Goal: Information Seeking & Learning: Learn about a topic

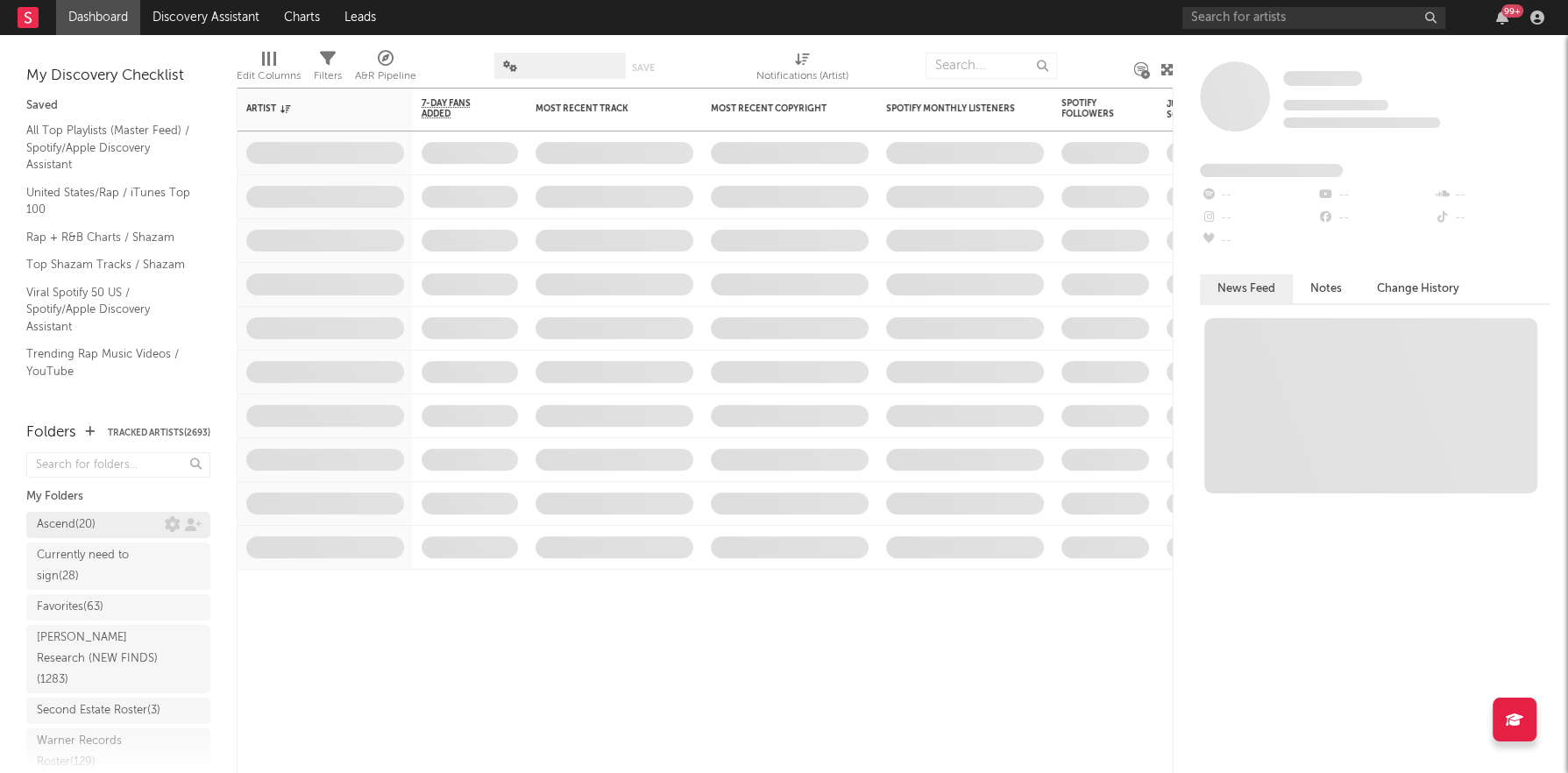
click at [95, 530] on div "Ascend ( 20 )" at bounding box center [66, 525] width 59 height 21
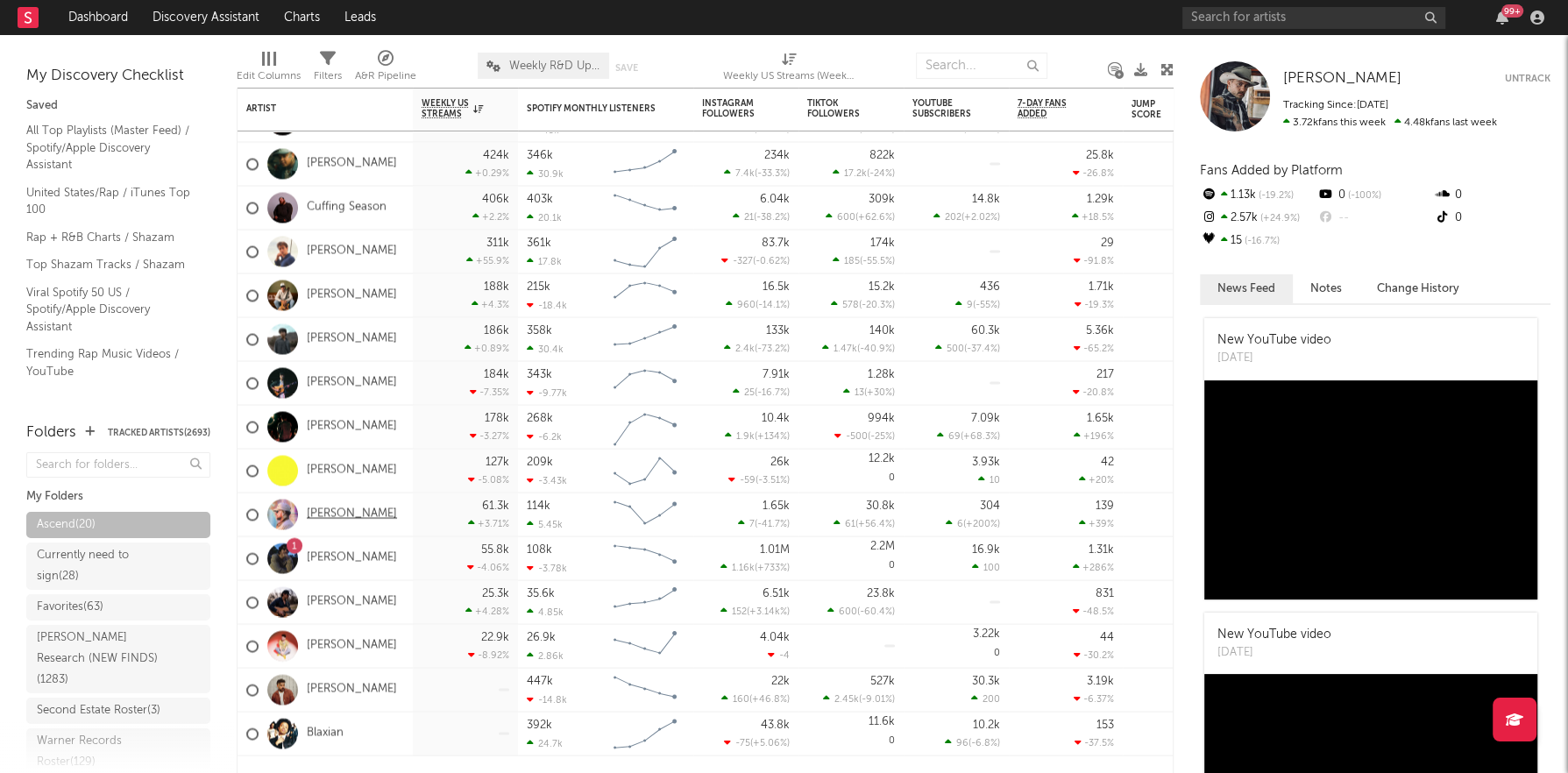
click at [365, 516] on link "[PERSON_NAME]" at bounding box center [351, 515] width 90 height 15
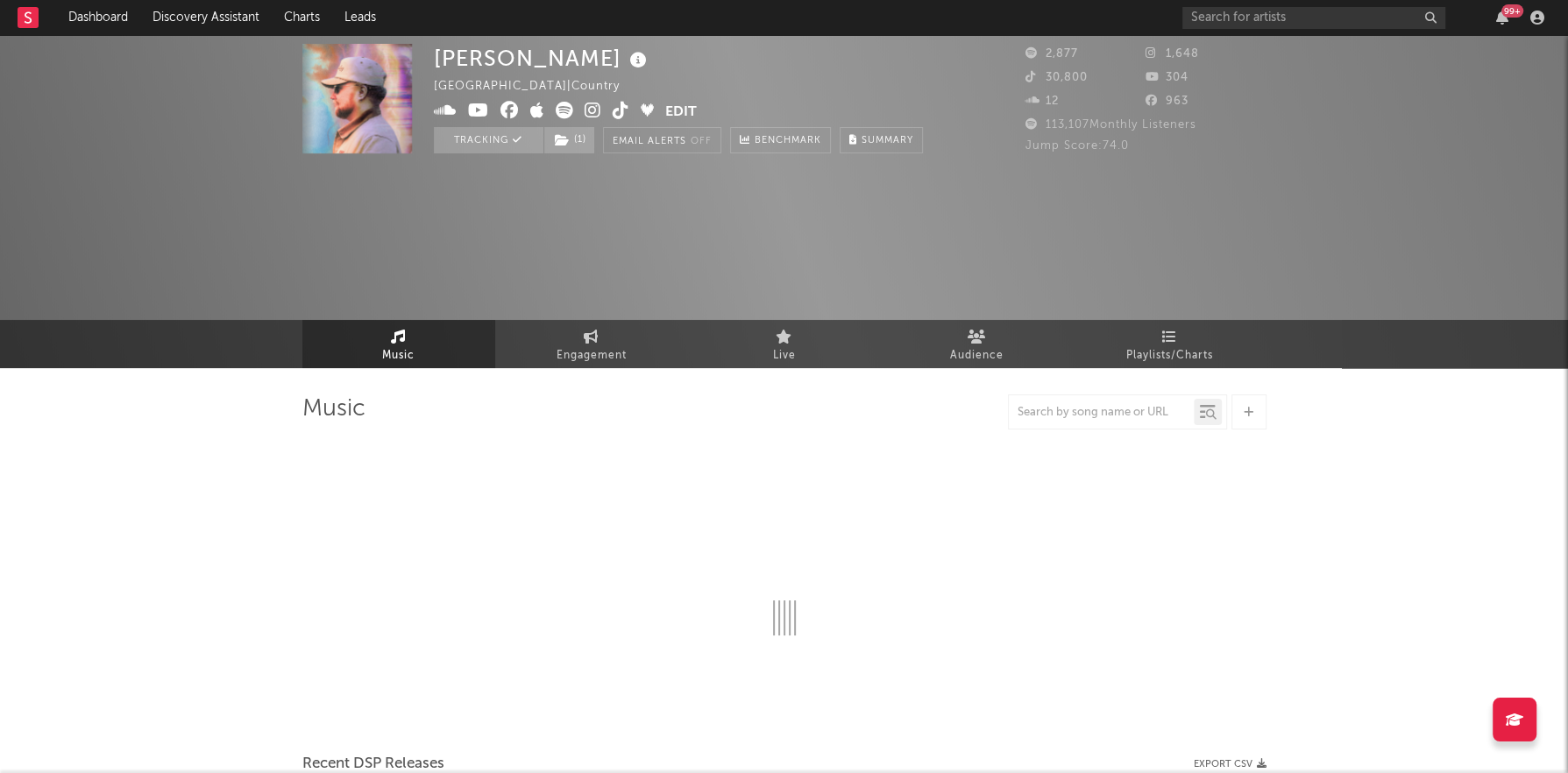
select select "6m"
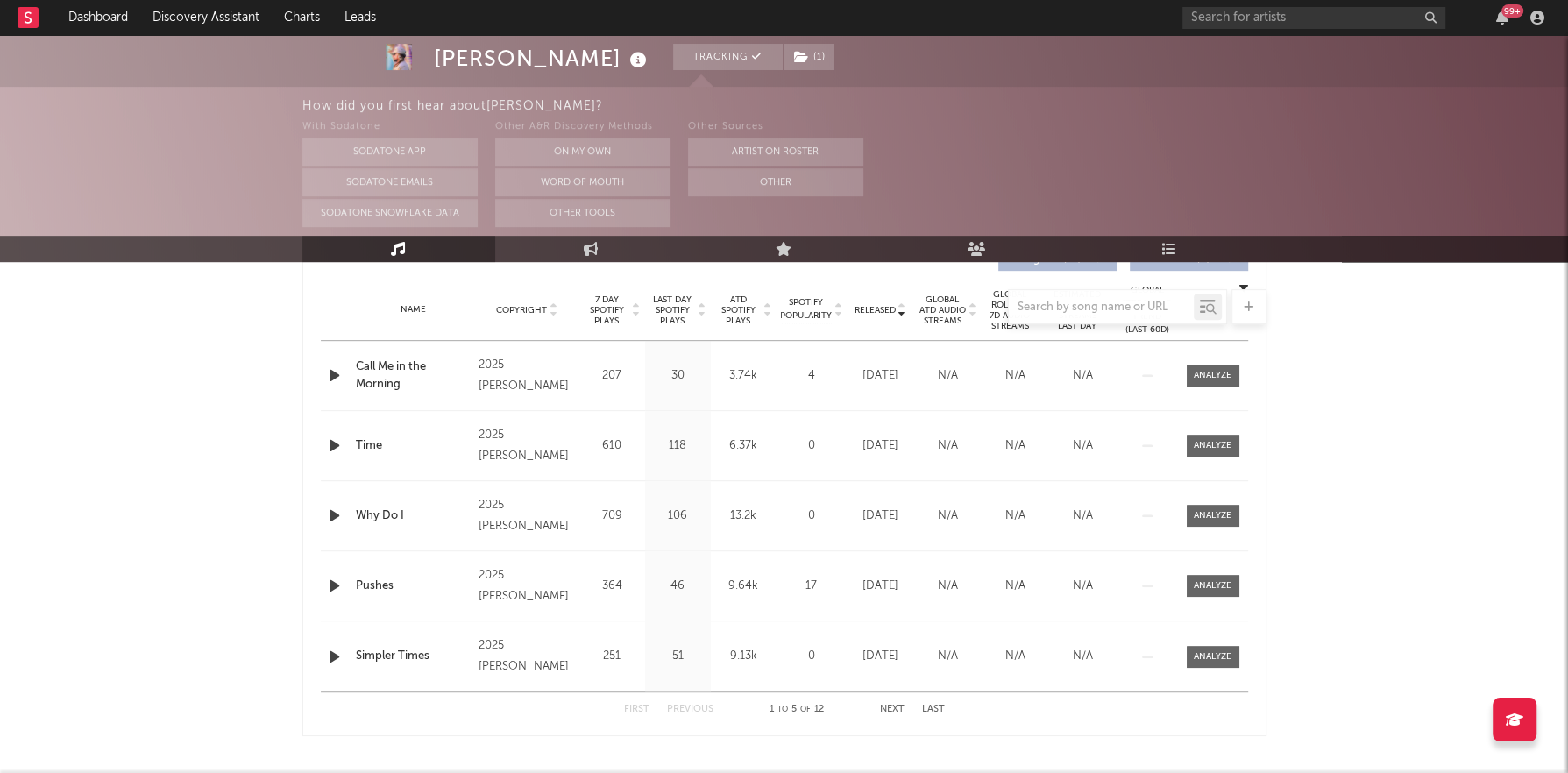
scroll to position [639, 0]
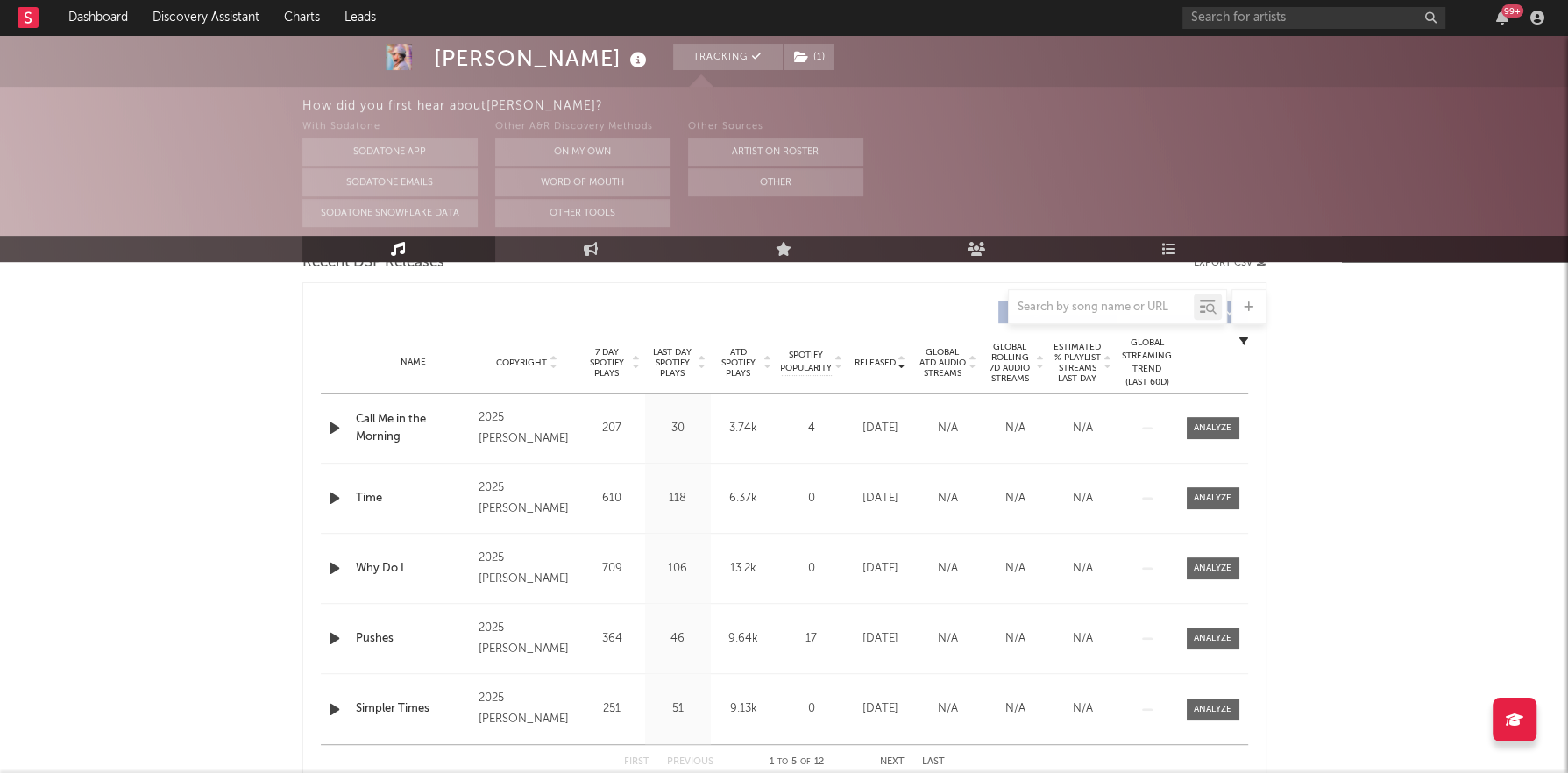
click at [605, 356] on span "7 Day Spotify Plays" at bounding box center [606, 363] width 47 height 32
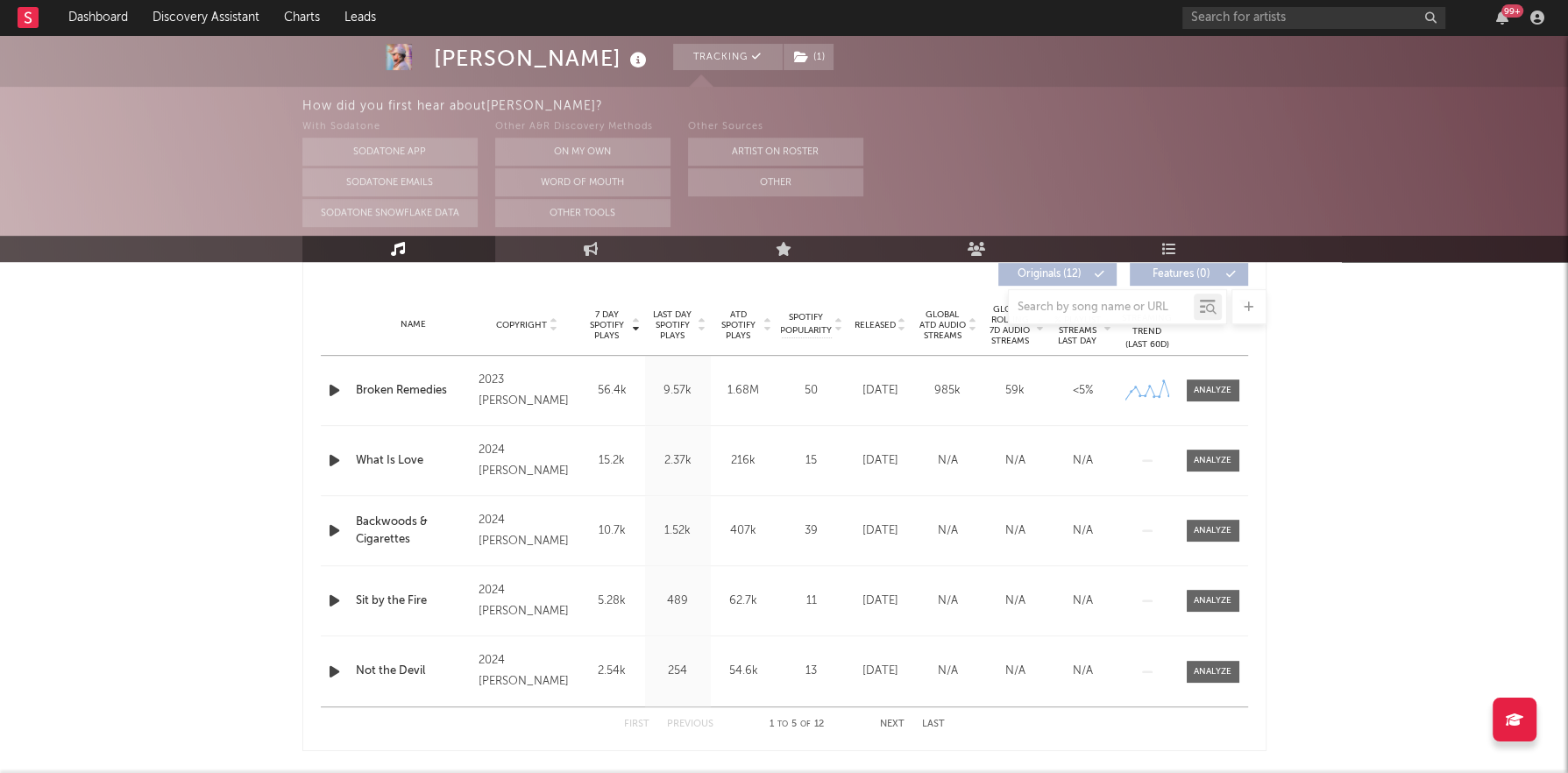
scroll to position [679, 0]
click at [892, 720] on button "Next" at bounding box center [892, 722] width 25 height 10
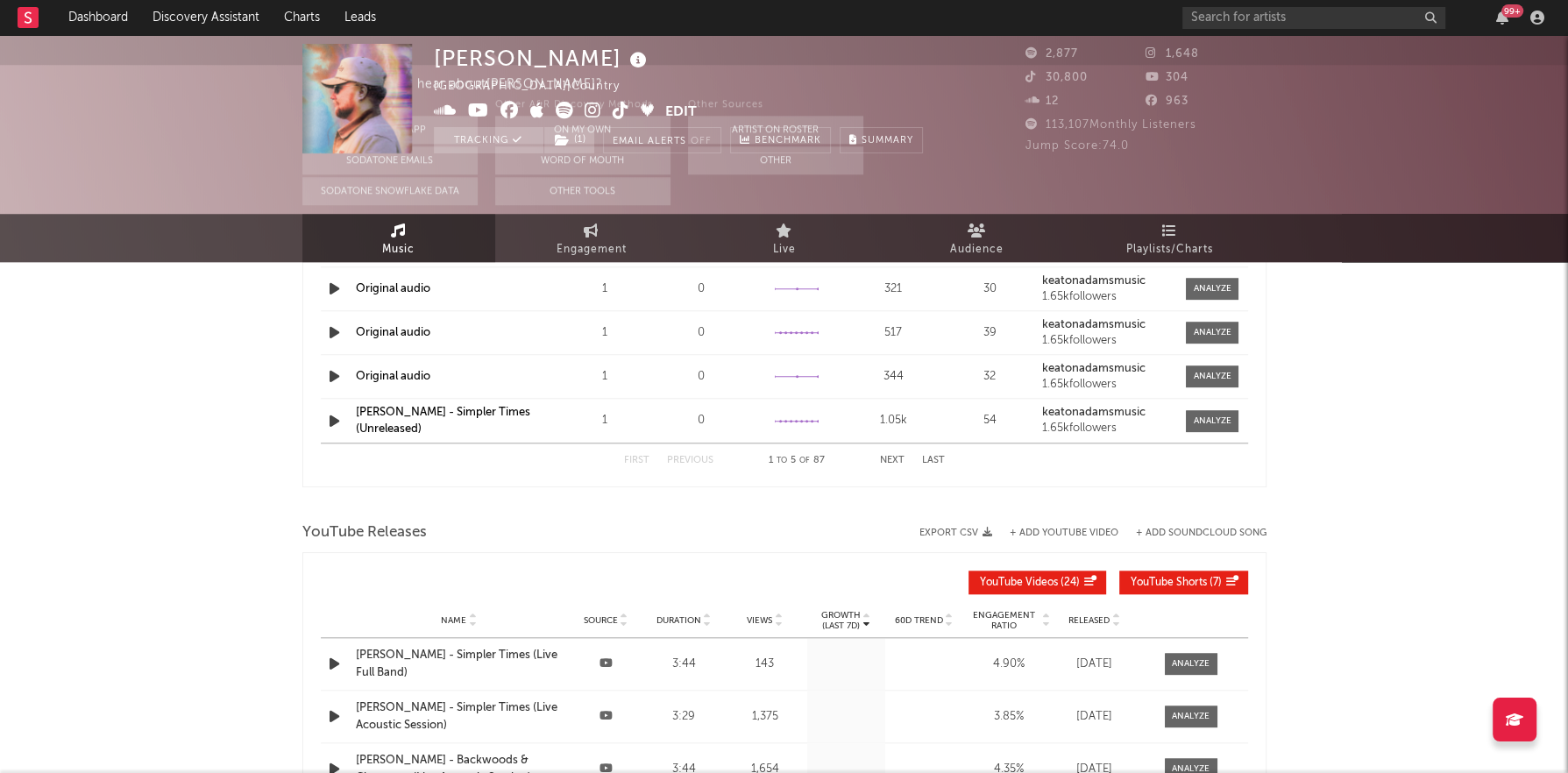
scroll to position [0, 0]
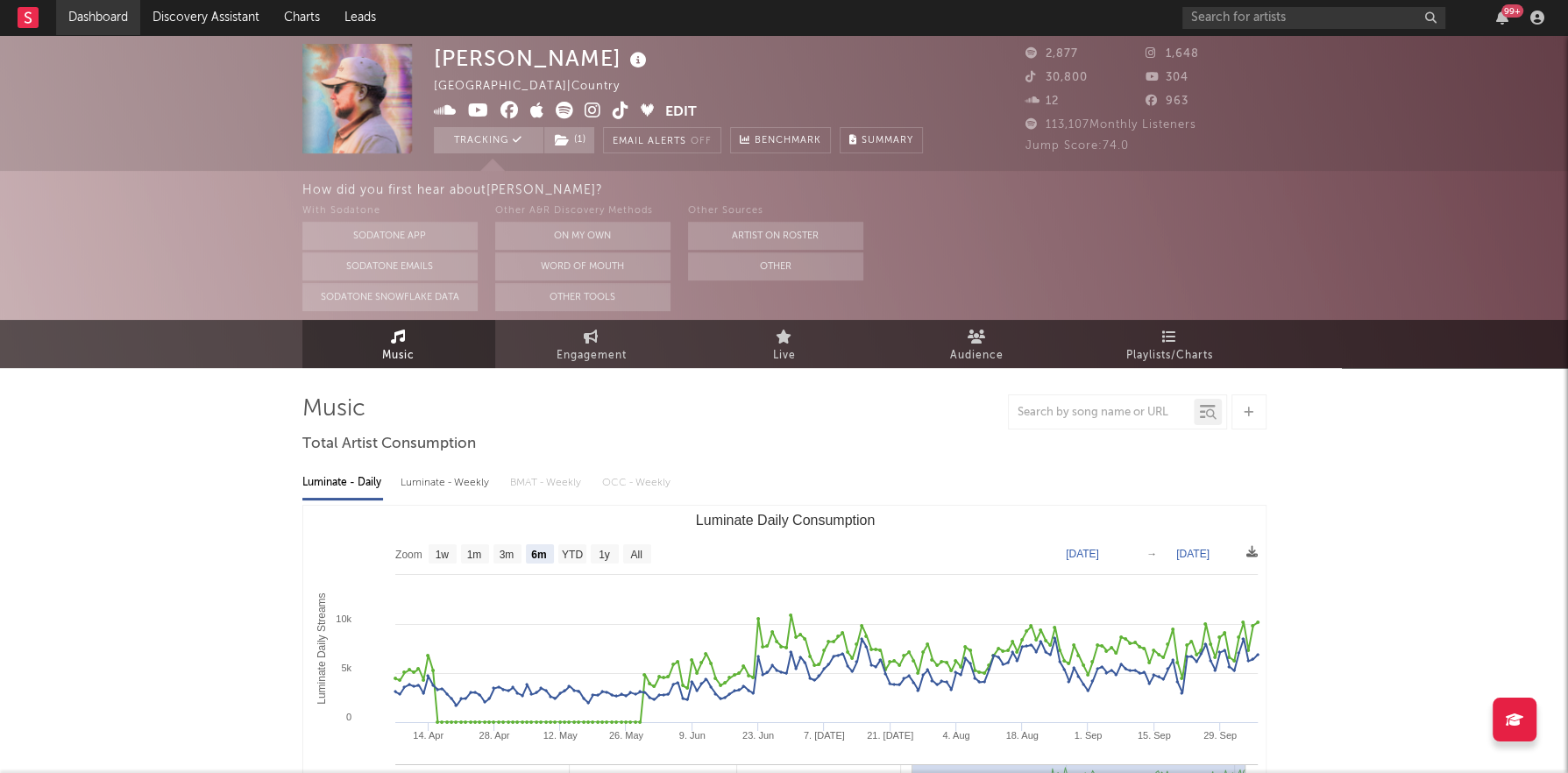
click at [107, 20] on link "Dashboard" at bounding box center [98, 18] width 84 height 35
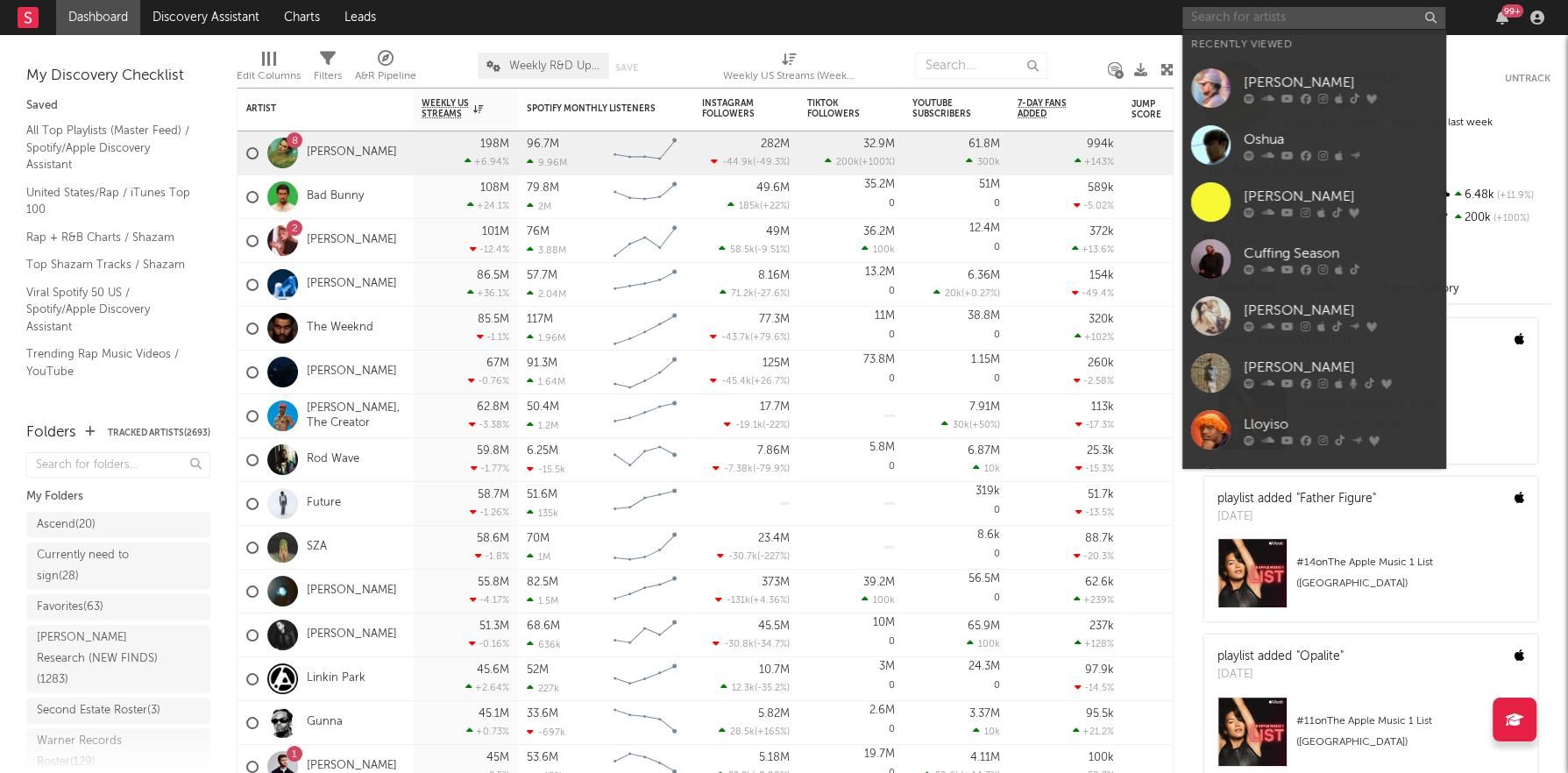
click at [1232, 24] on input "text" at bounding box center [1313, 18] width 263 height 22
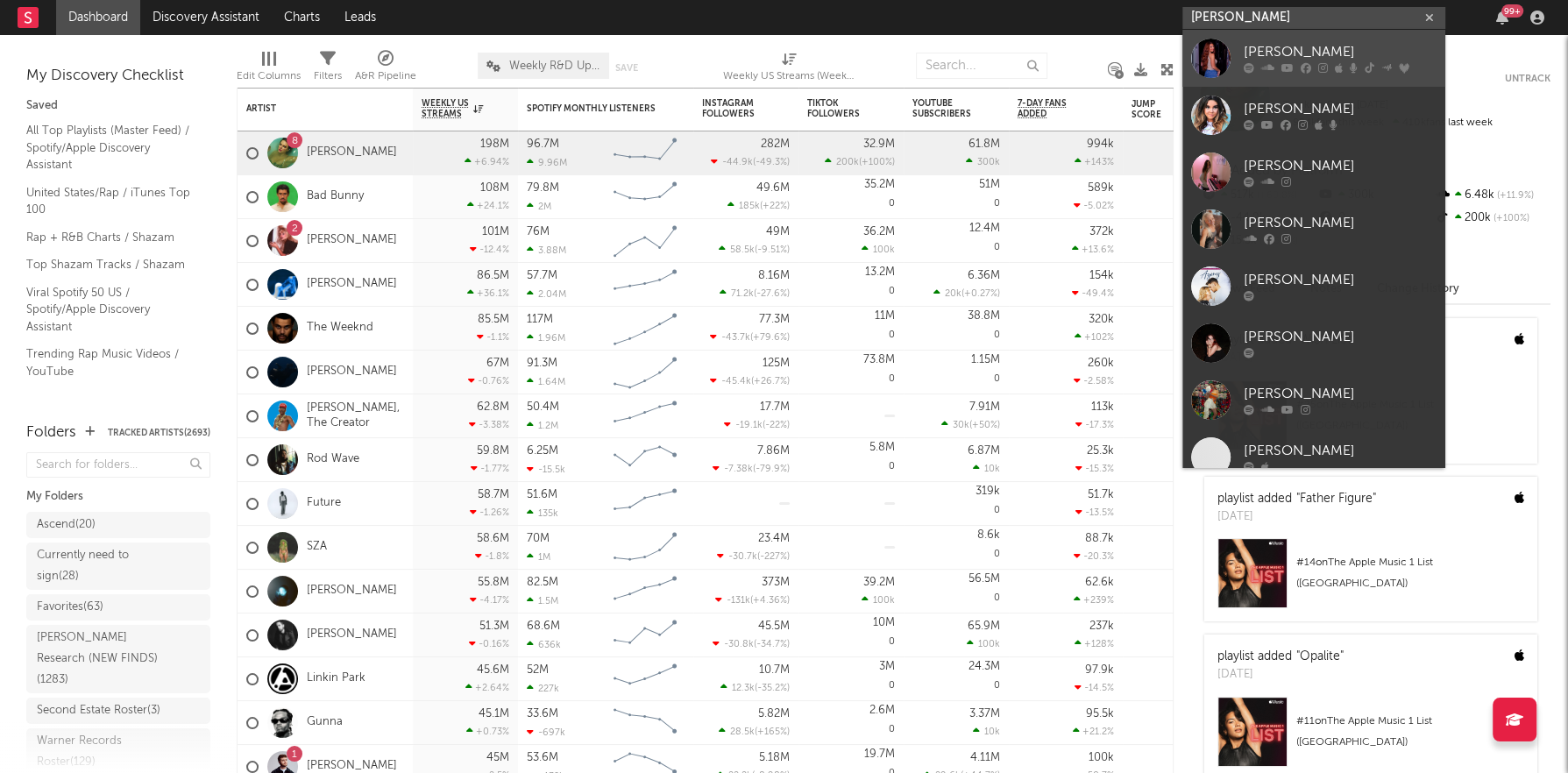
type input "[PERSON_NAME]"
click at [1268, 47] on div "[PERSON_NAME]" at bounding box center [1339, 53] width 192 height 21
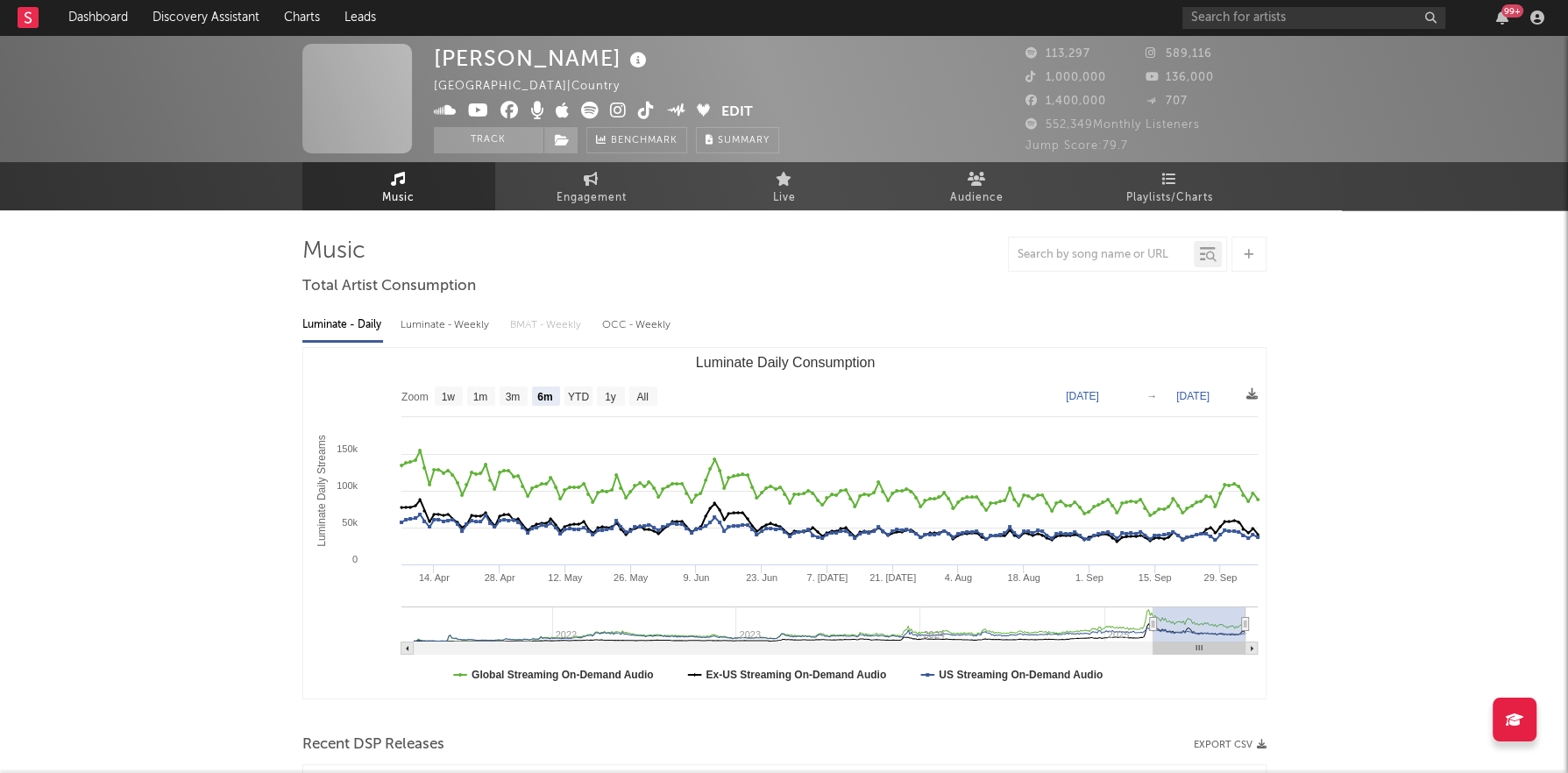
select select "6m"
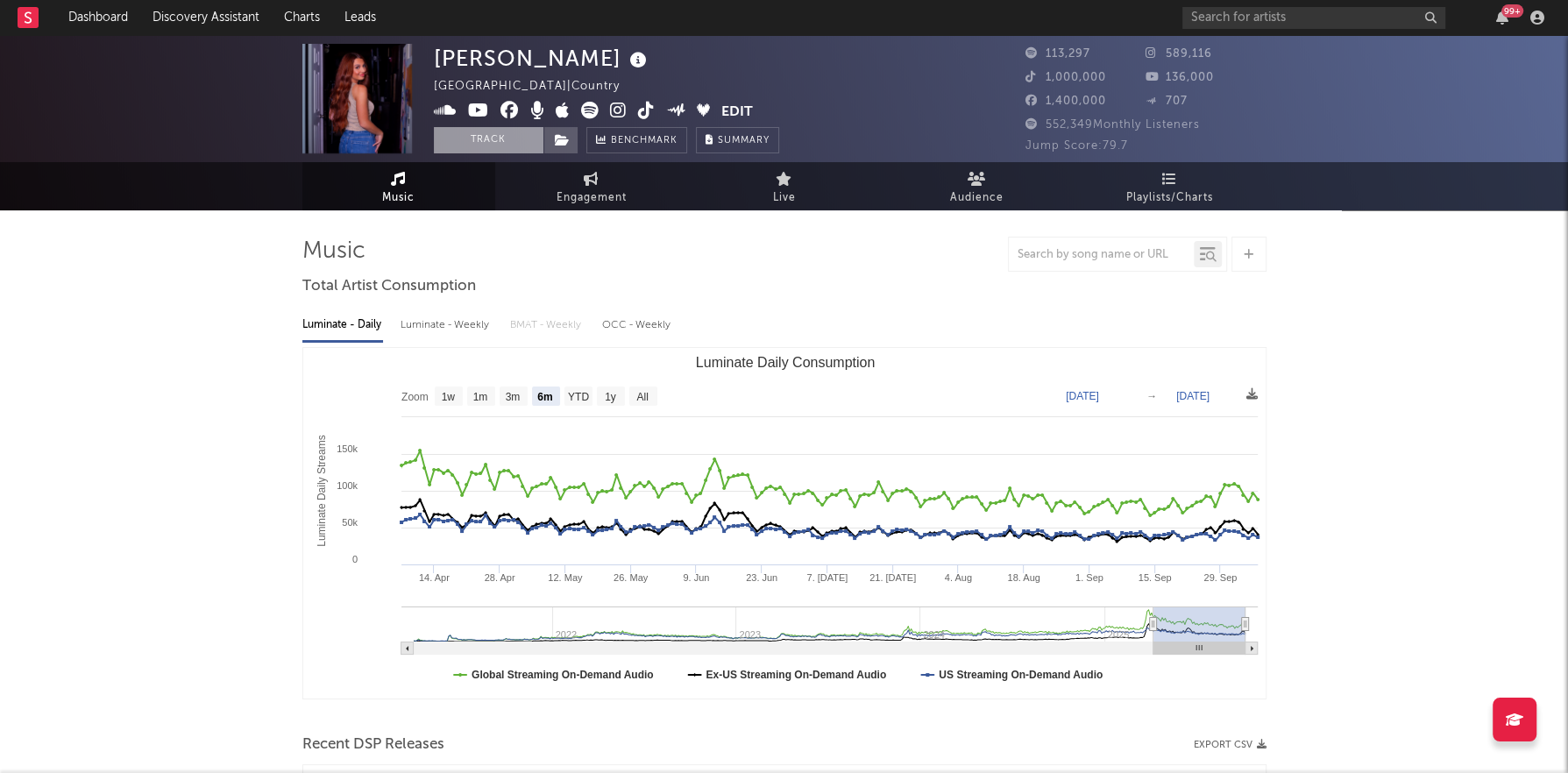
click at [504, 147] on button "Track" at bounding box center [488, 141] width 110 height 26
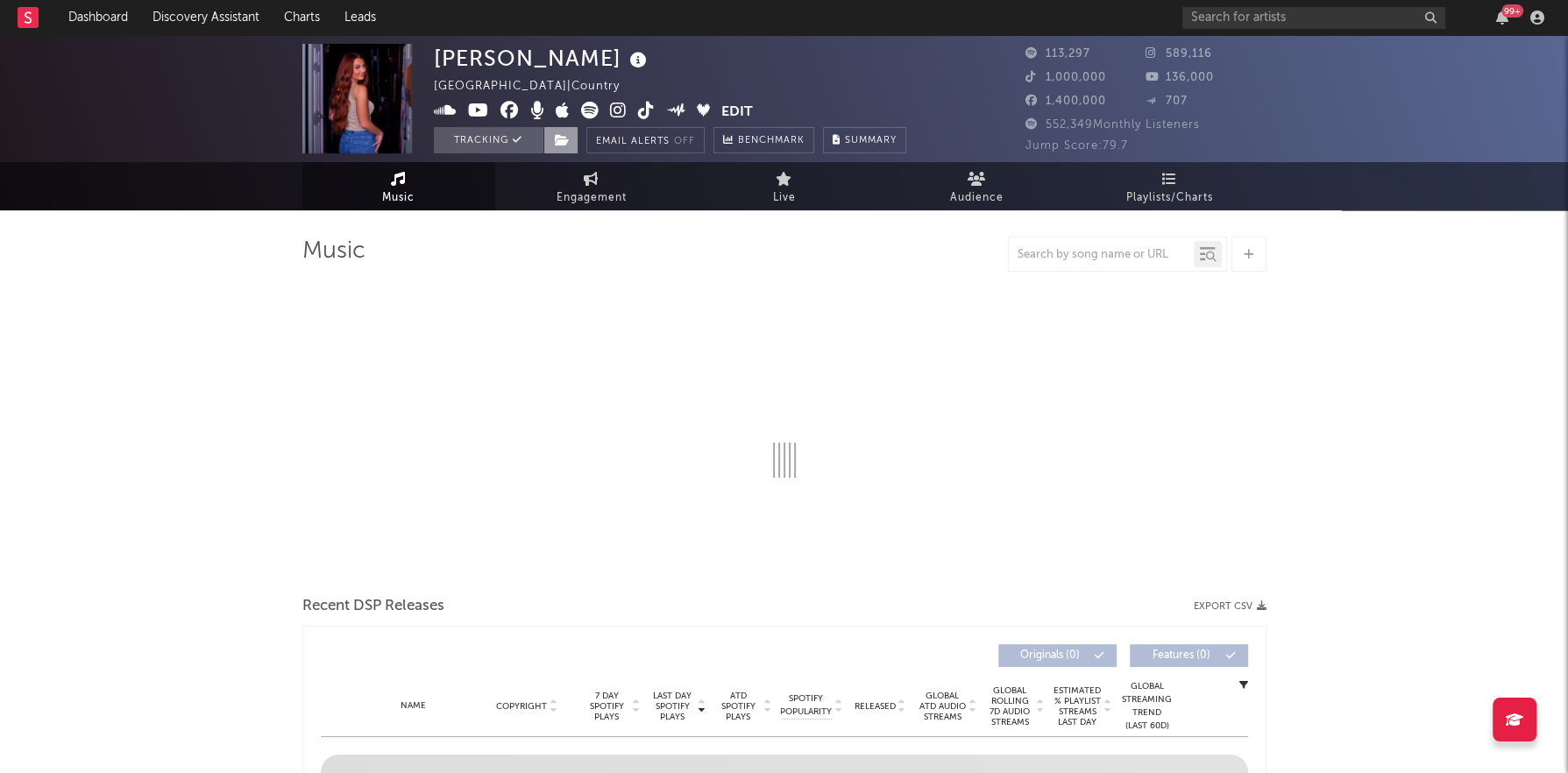
click at [565, 142] on icon at bounding box center [561, 141] width 15 height 12
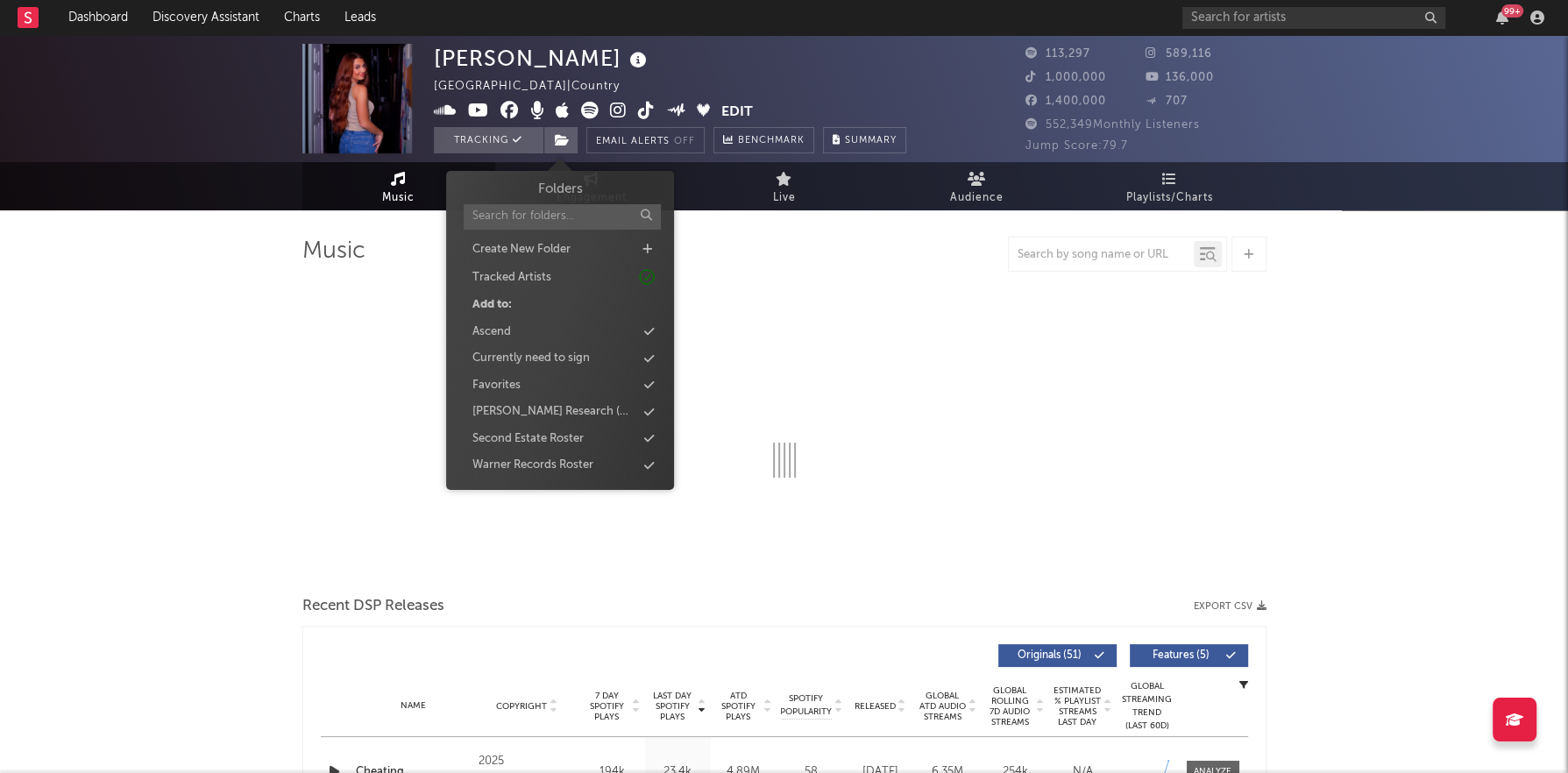
select select "6m"
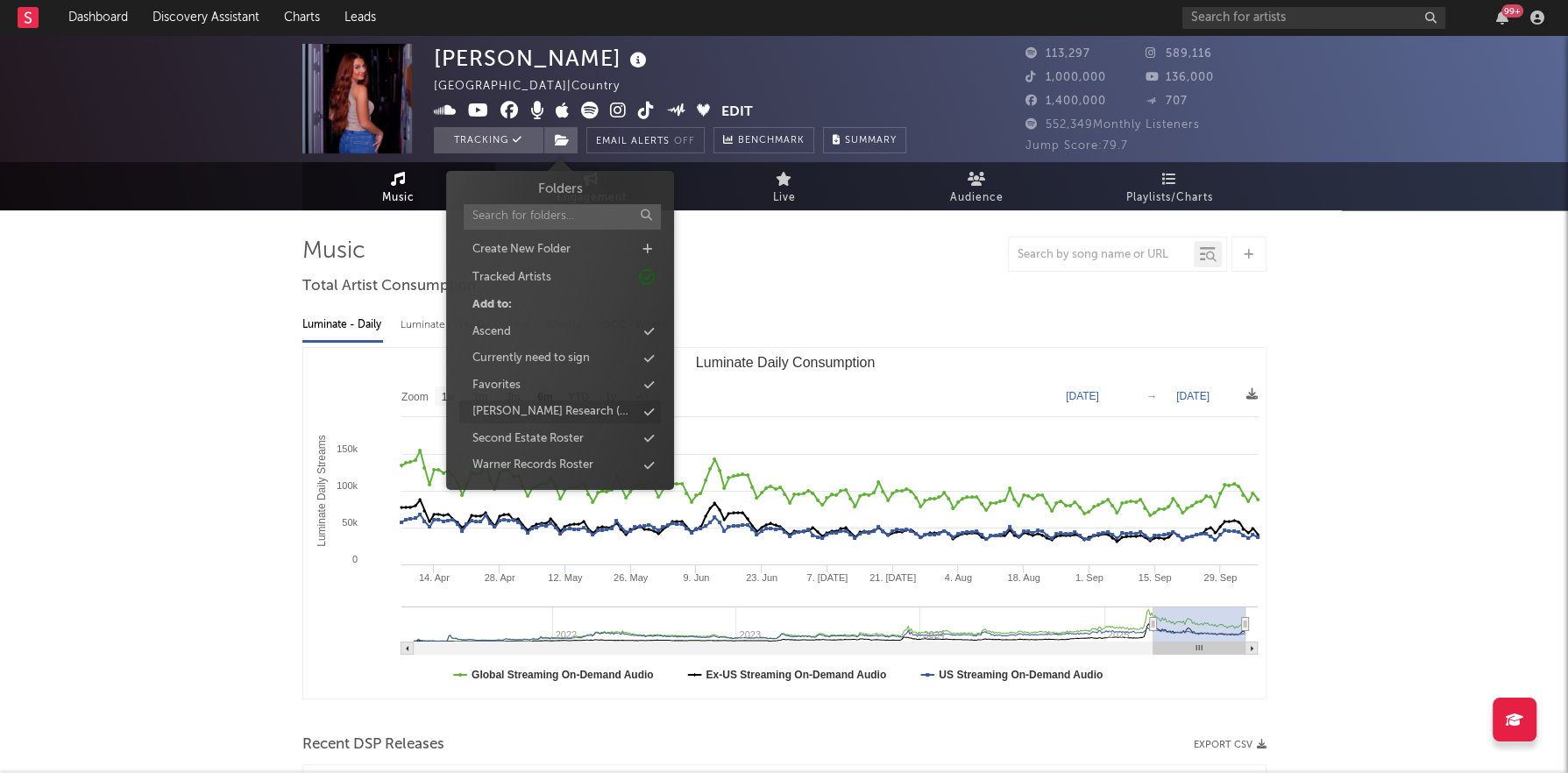
click at [574, 414] on div "[PERSON_NAME] Research (NEW FINDS)" at bounding box center [554, 412] width 164 height 18
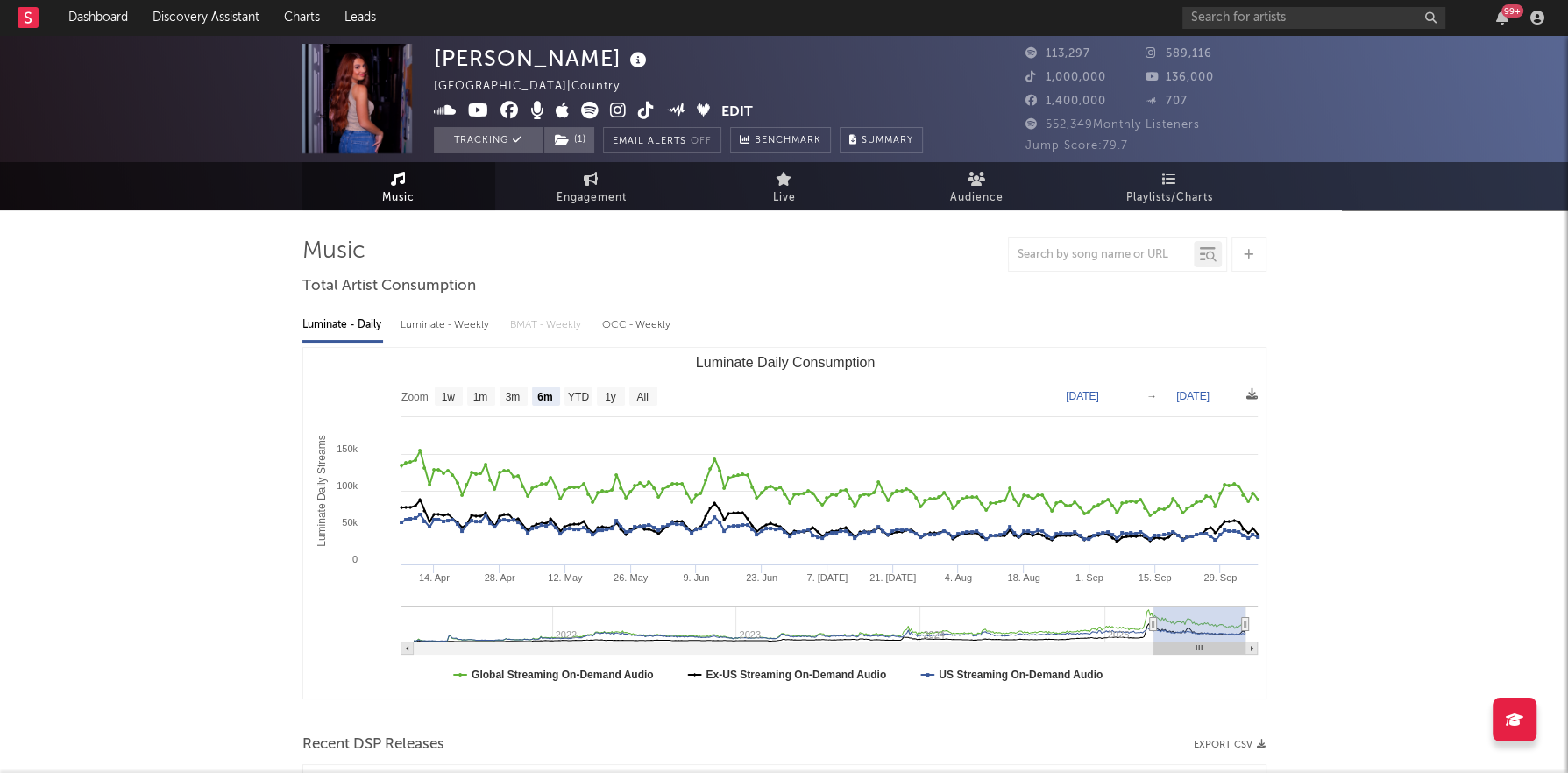
click at [778, 85] on div "[PERSON_NAME] [GEOGRAPHIC_DATA] | Country Edit Tracking ( 1 ) Email Alerts Off …" at bounding box center [678, 98] width 489 height 110
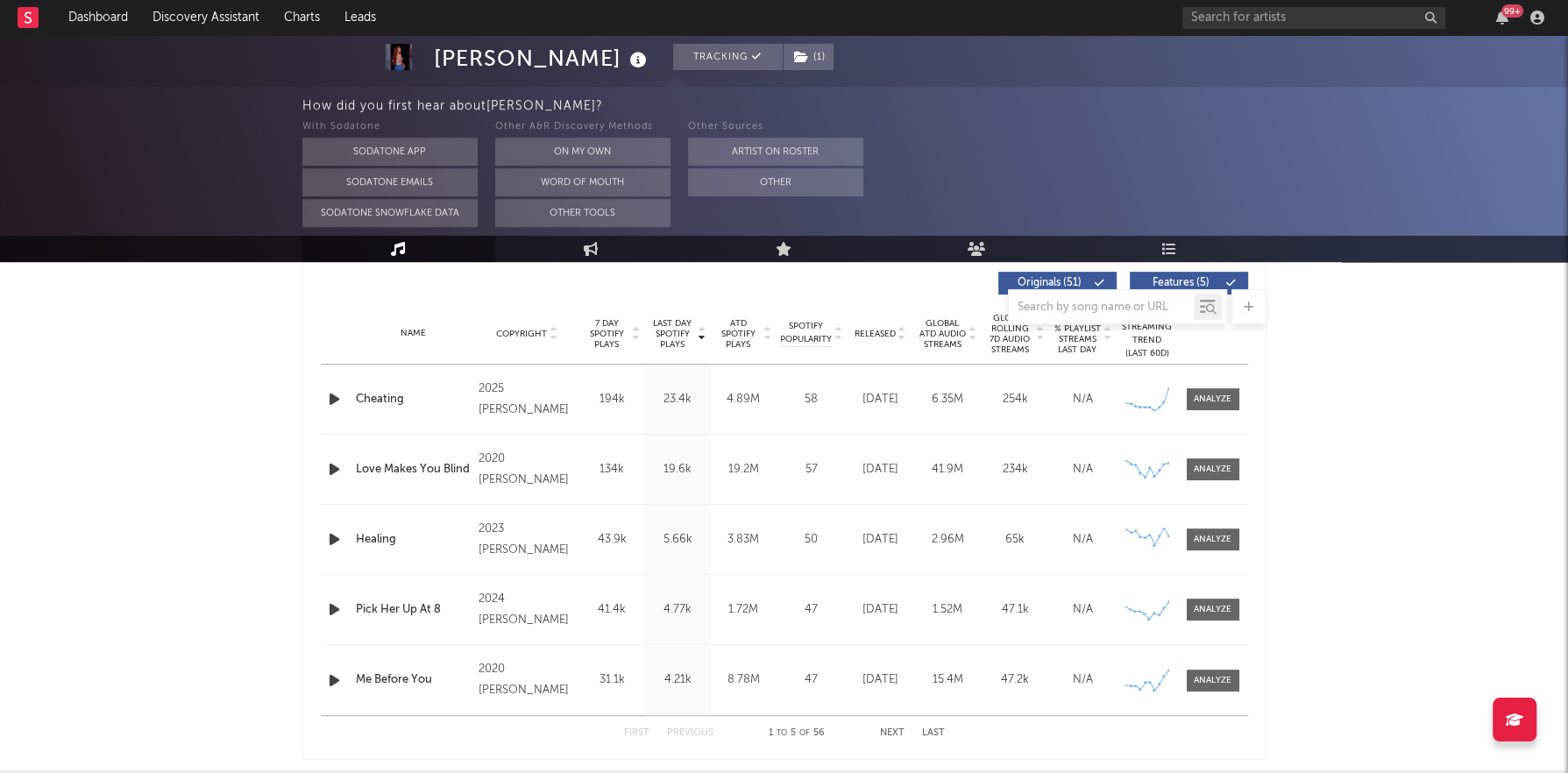
scroll to position [661, 0]
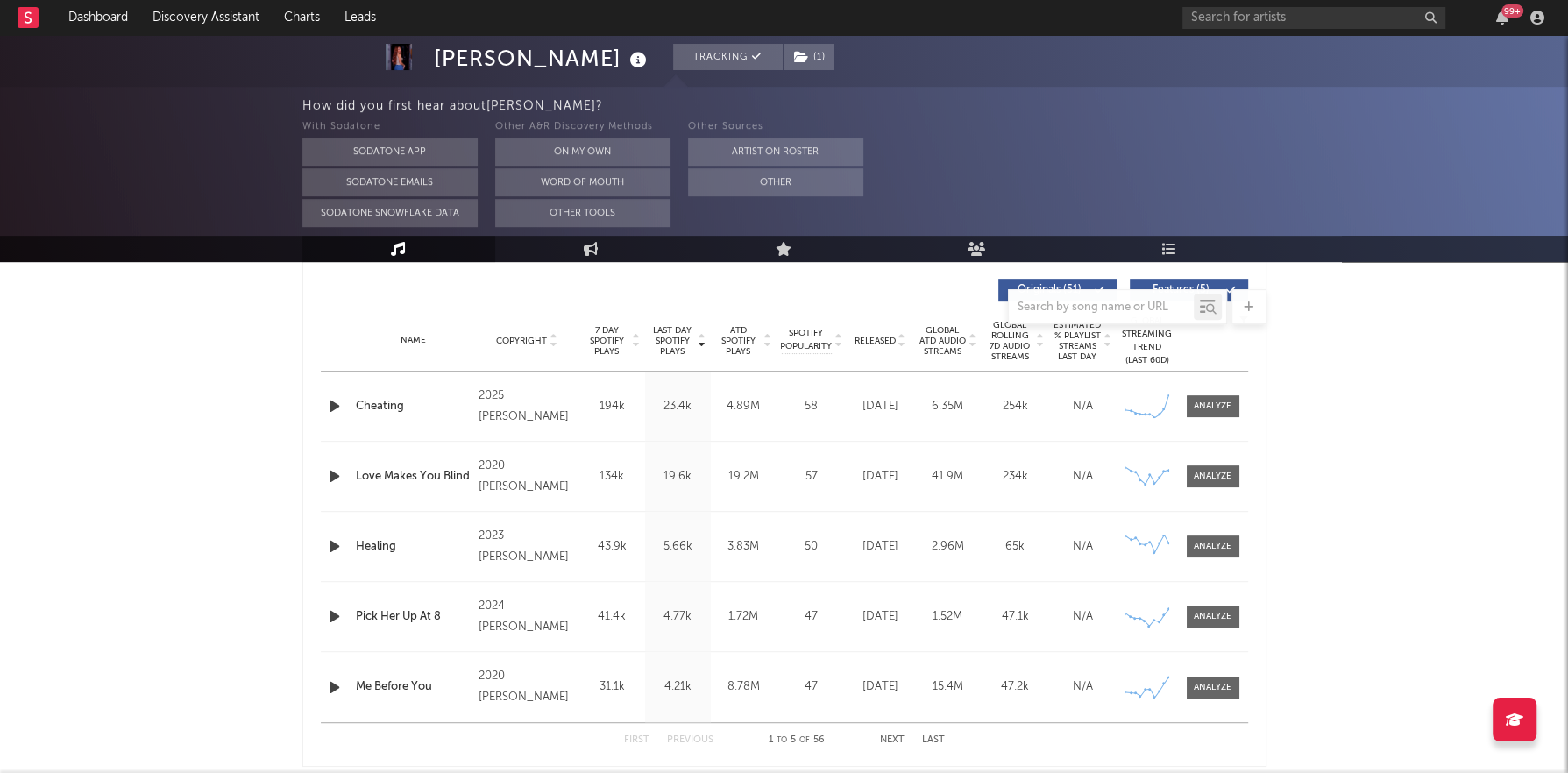
click at [880, 336] on span "Released" at bounding box center [875, 341] width 41 height 11
click at [880, 336] on span "Released" at bounding box center [875, 341] width 41 height 11
click at [880, 336] on span "Released" at bounding box center [875, 341] width 41 height 11
click at [878, 336] on span "Released" at bounding box center [875, 341] width 41 height 11
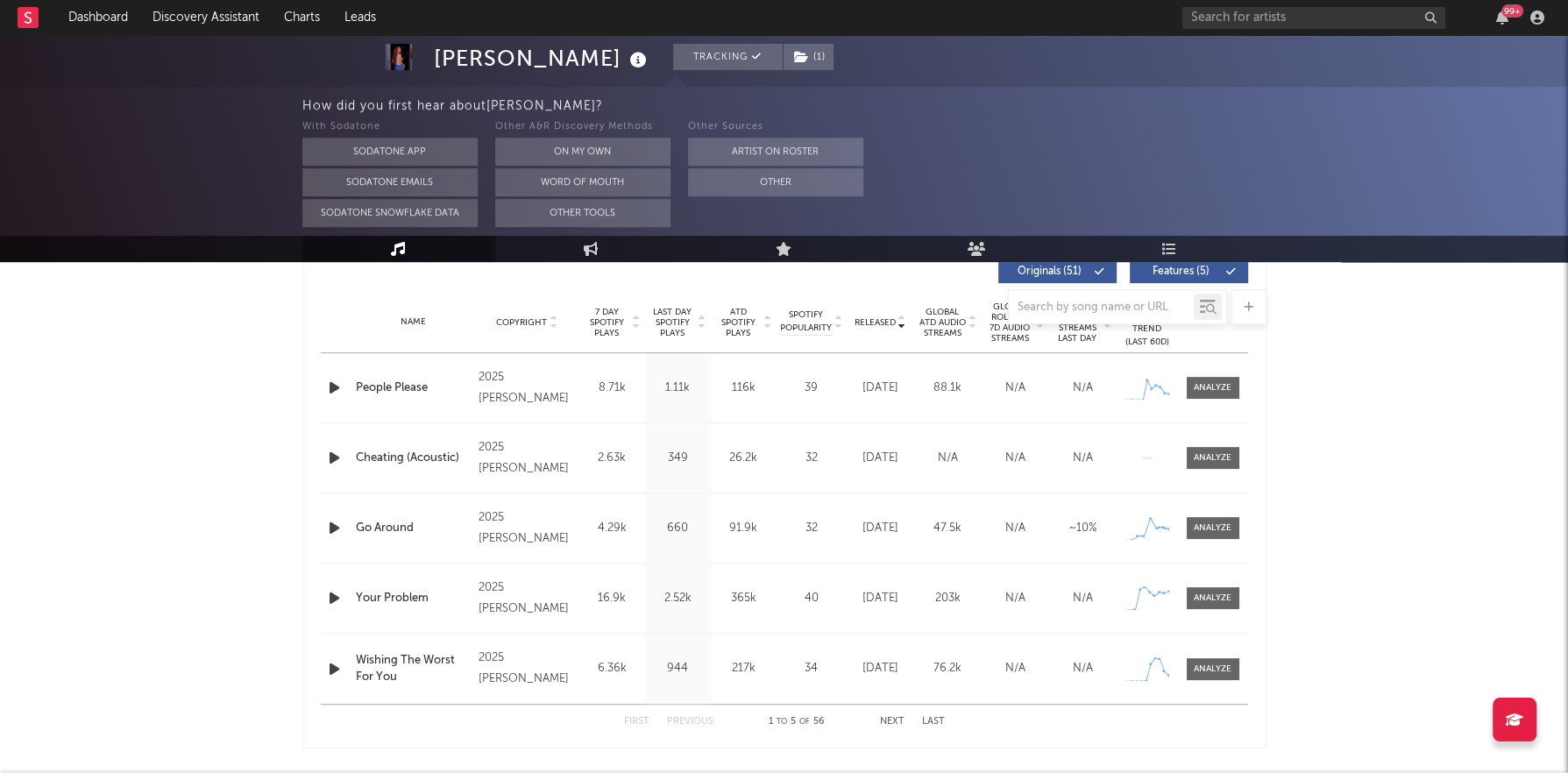
scroll to position [684, 0]
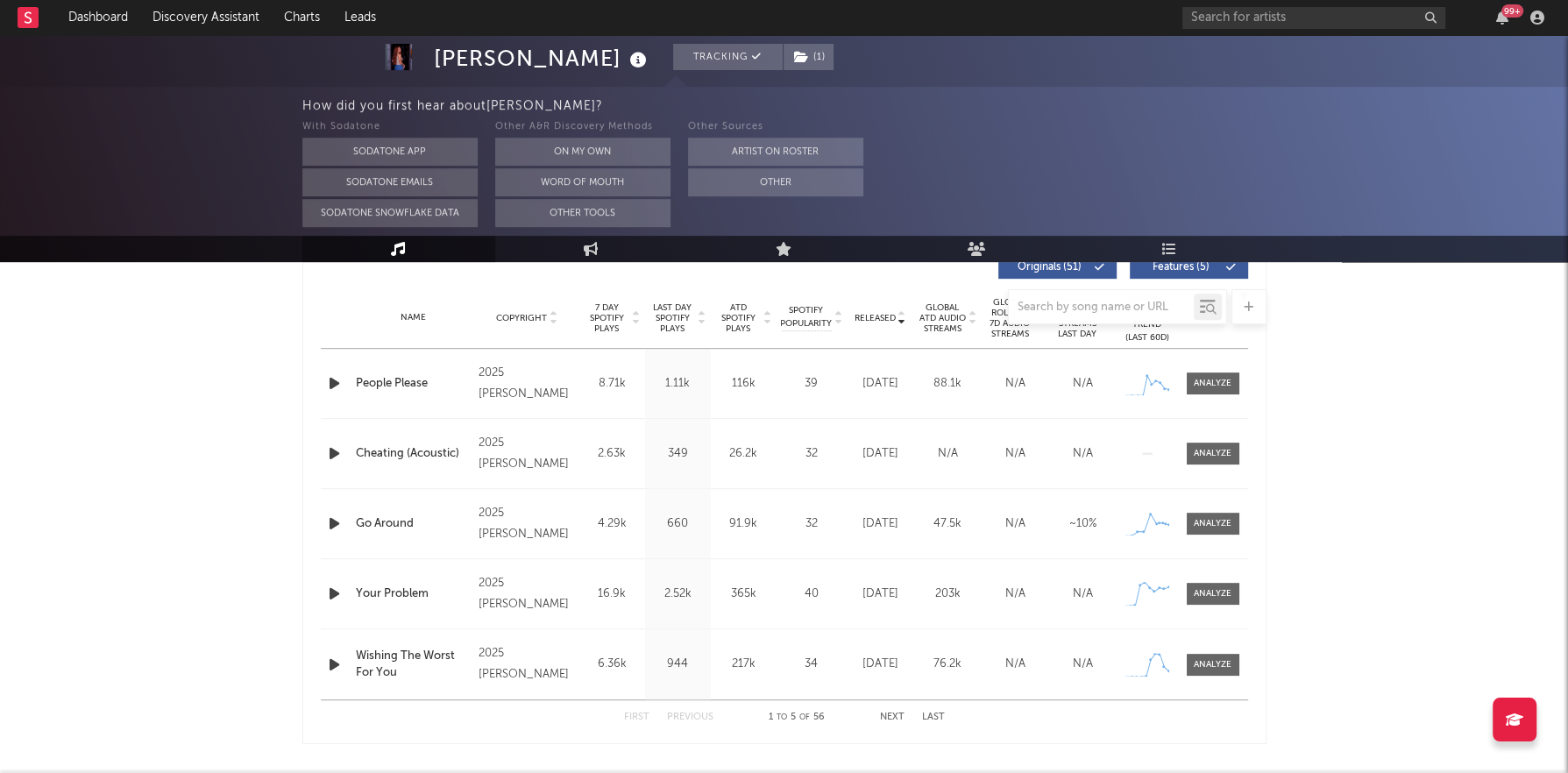
click at [891, 712] on button "Next" at bounding box center [892, 717] width 25 height 10
click at [1218, 389] on span at bounding box center [1213, 383] width 53 height 22
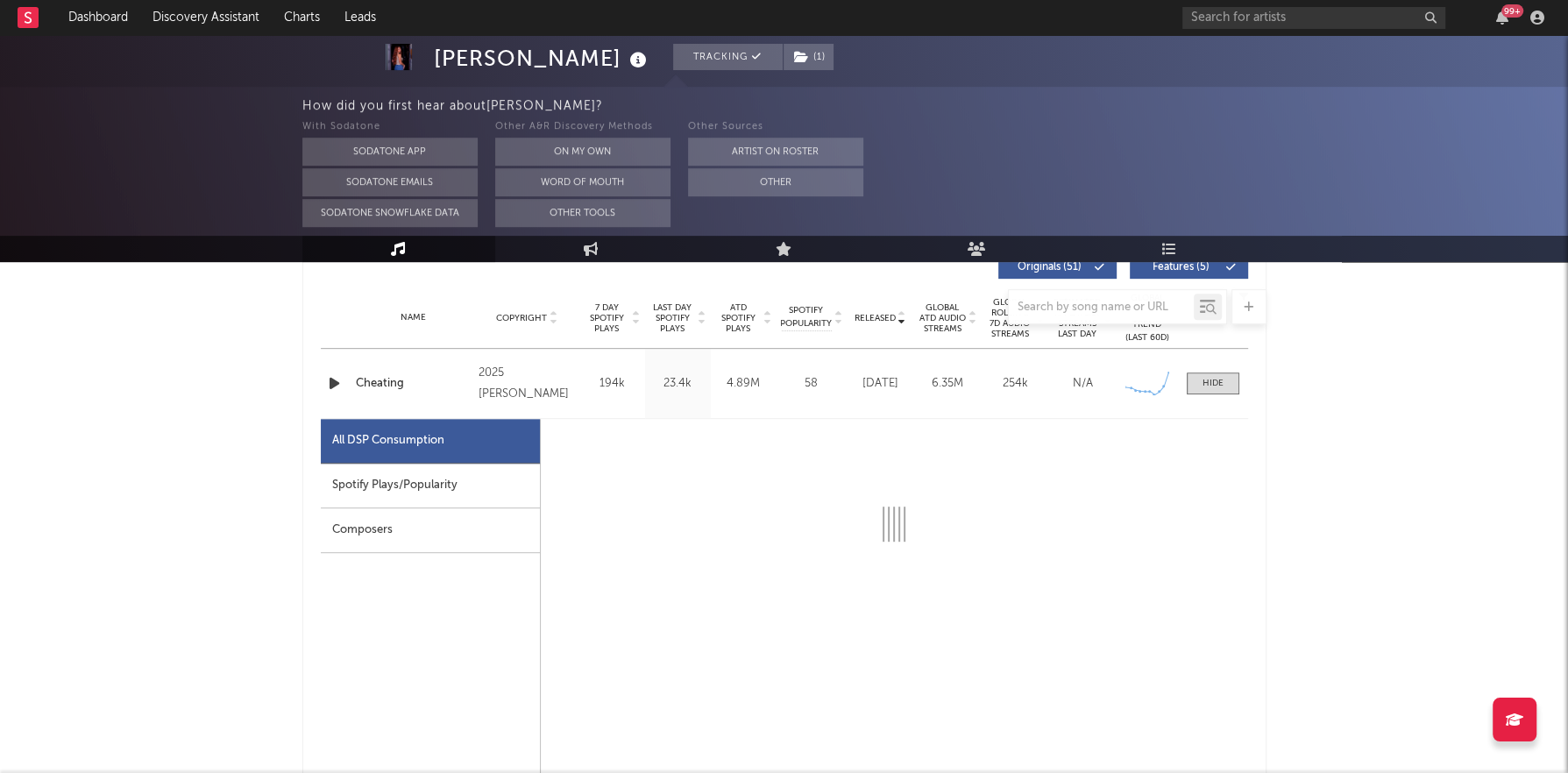
select select "6m"
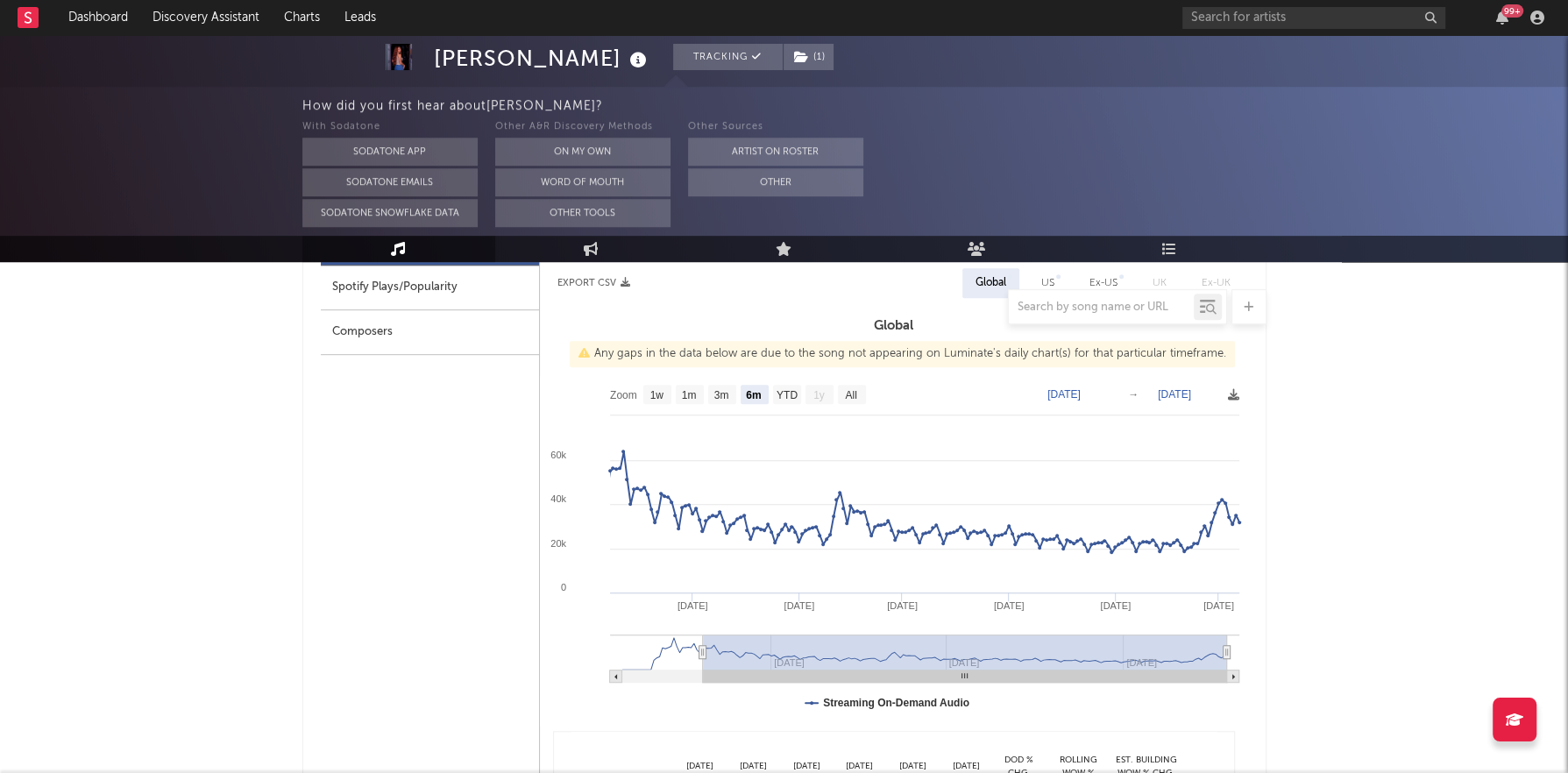
scroll to position [885, 0]
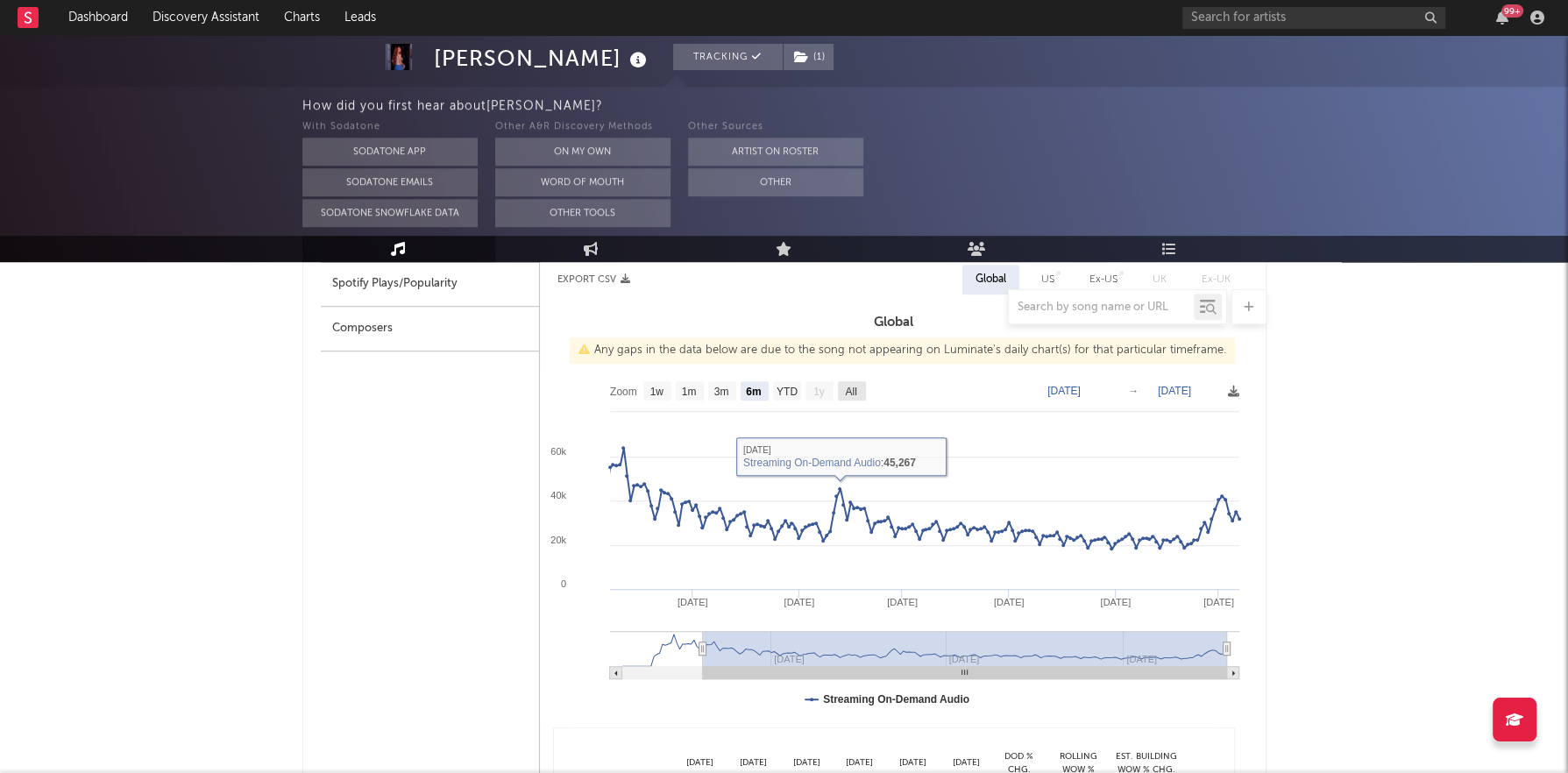
click at [858, 390] on rect at bounding box center [852, 391] width 28 height 19
select select "All"
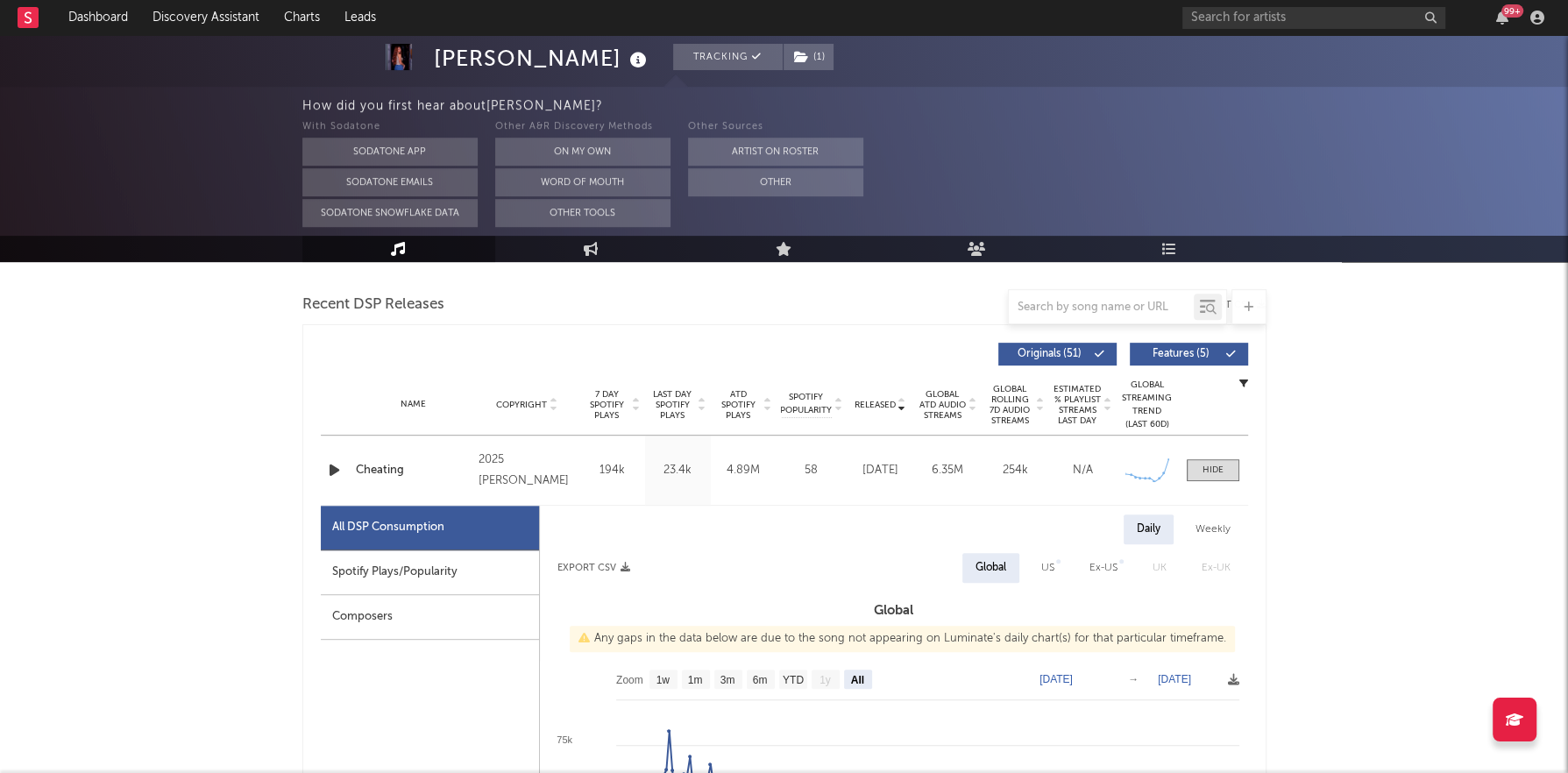
scroll to position [596, 0]
click at [416, 575] on div "Spotify Plays/Popularity" at bounding box center [430, 573] width 218 height 45
select select "All"
select select "1w"
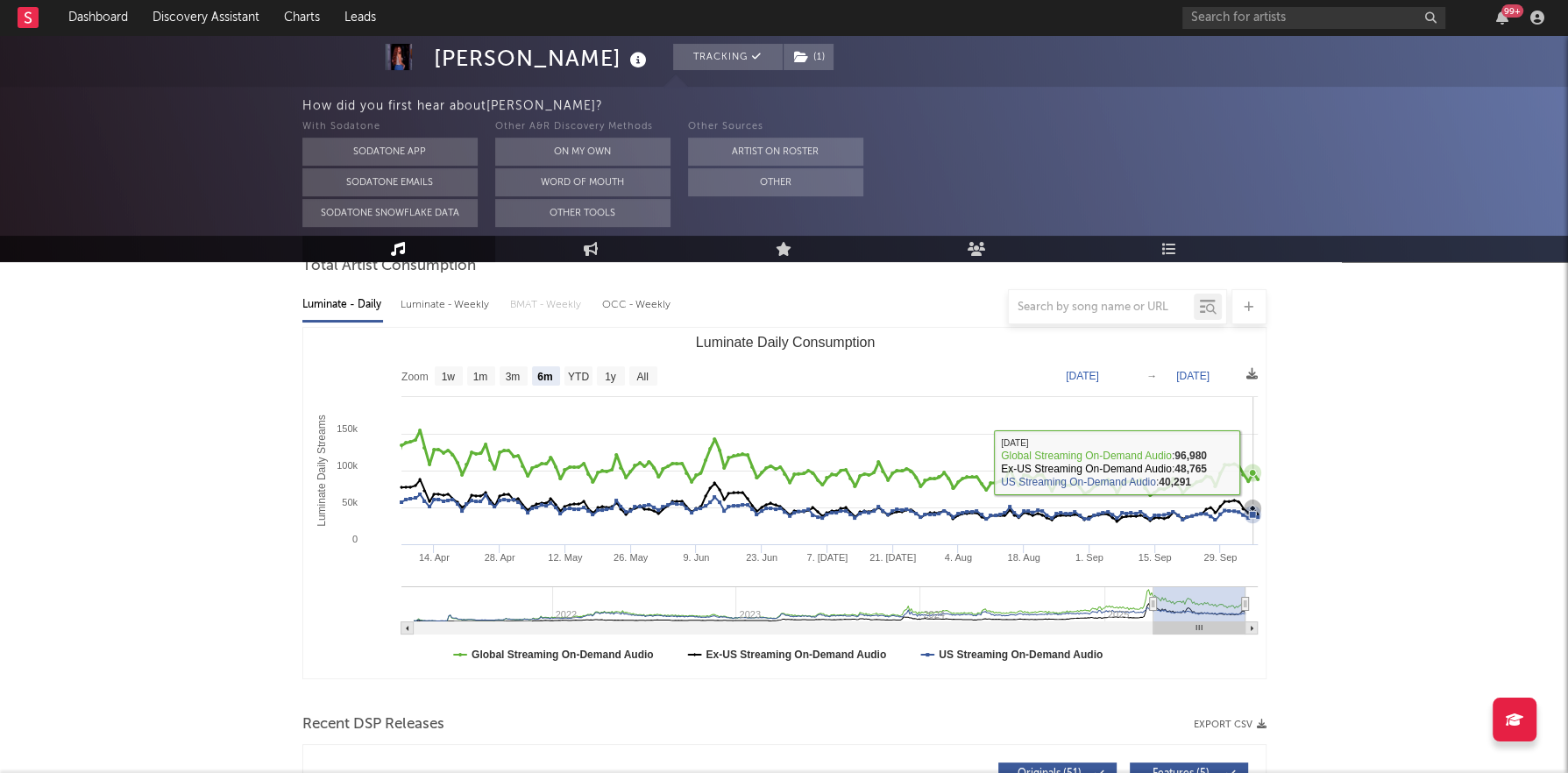
scroll to position [0, 0]
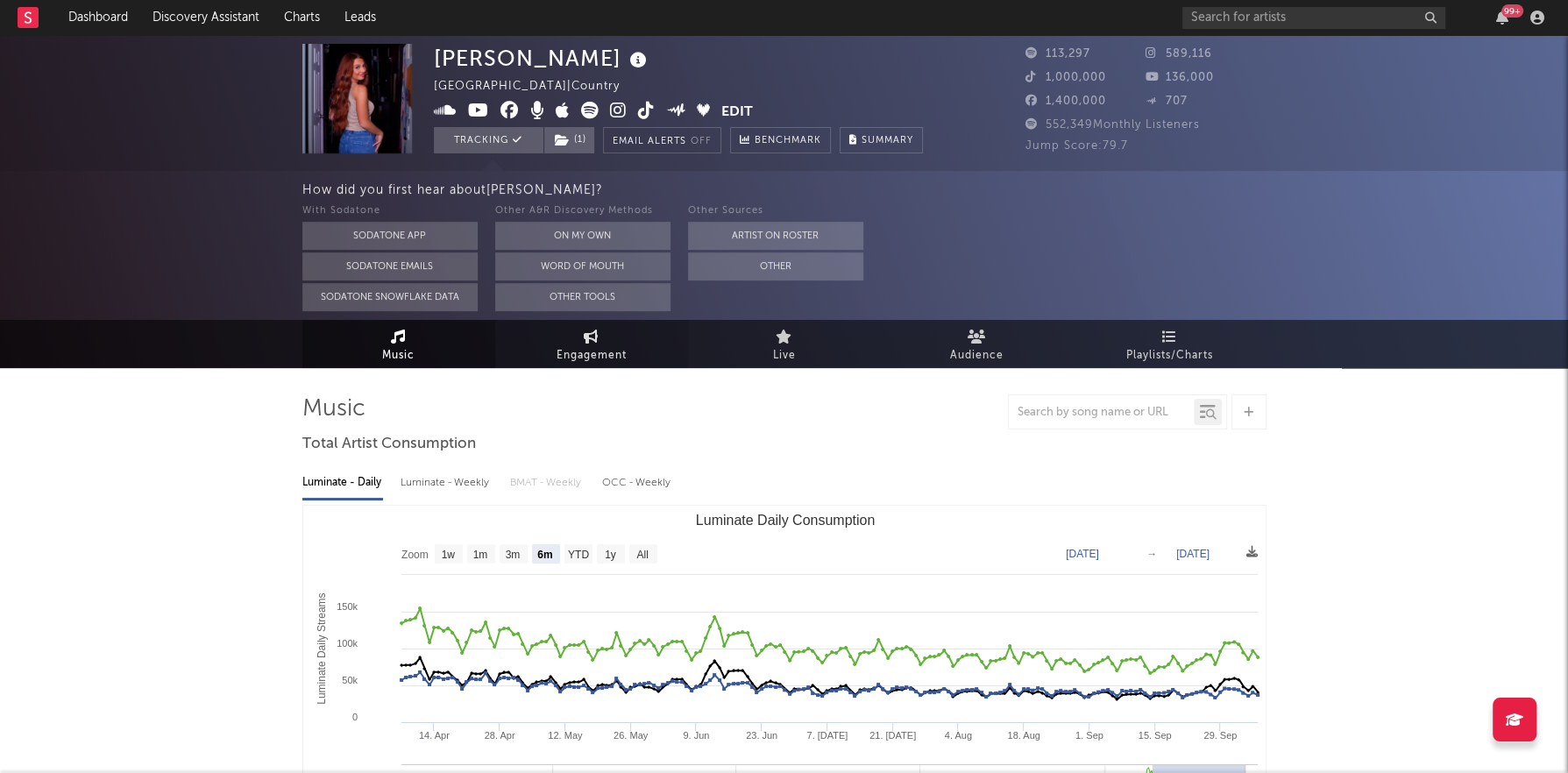
click at [590, 349] on span "Engagement" at bounding box center [591, 356] width 70 height 21
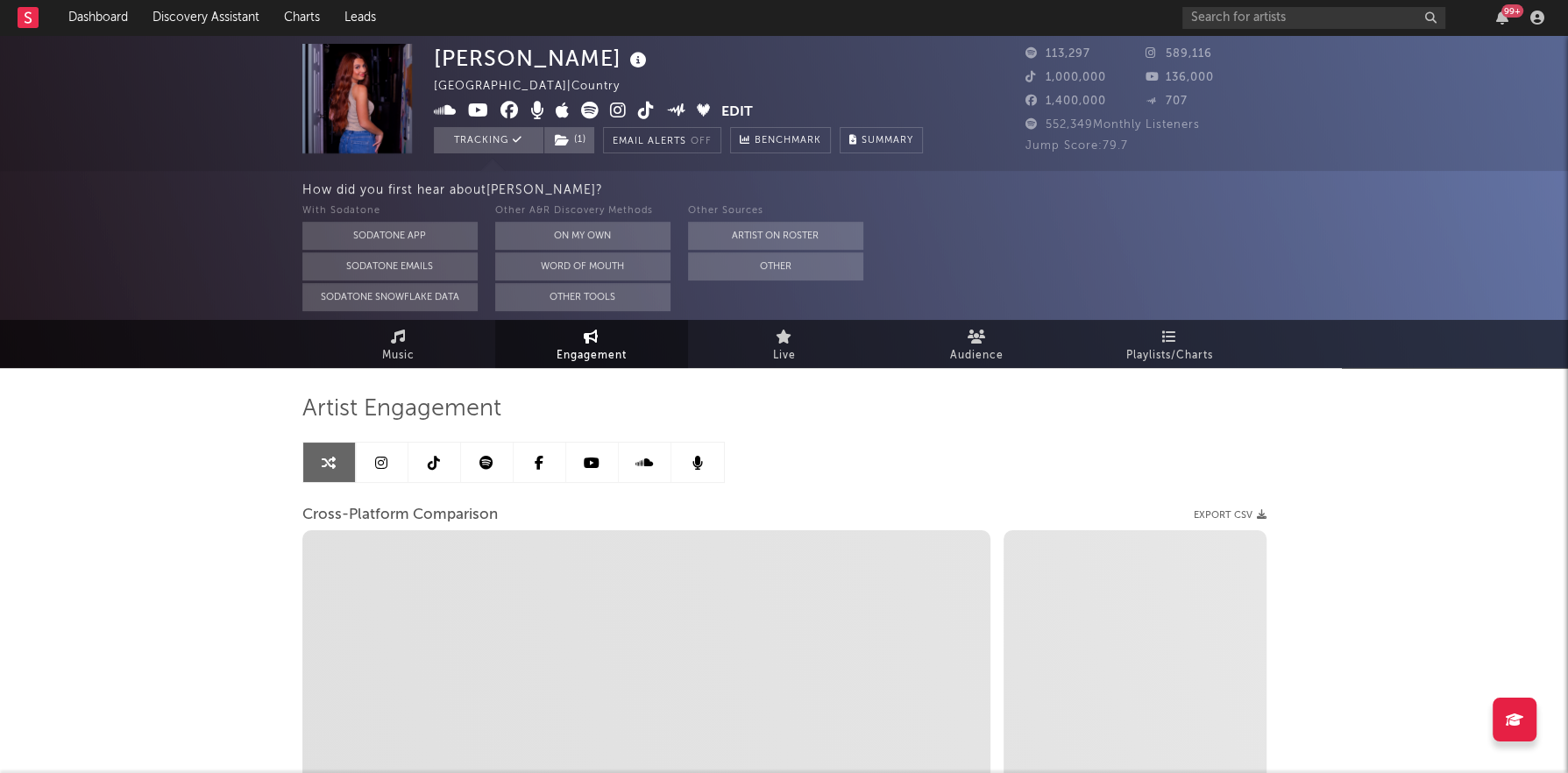
select select "1w"
select select "1m"
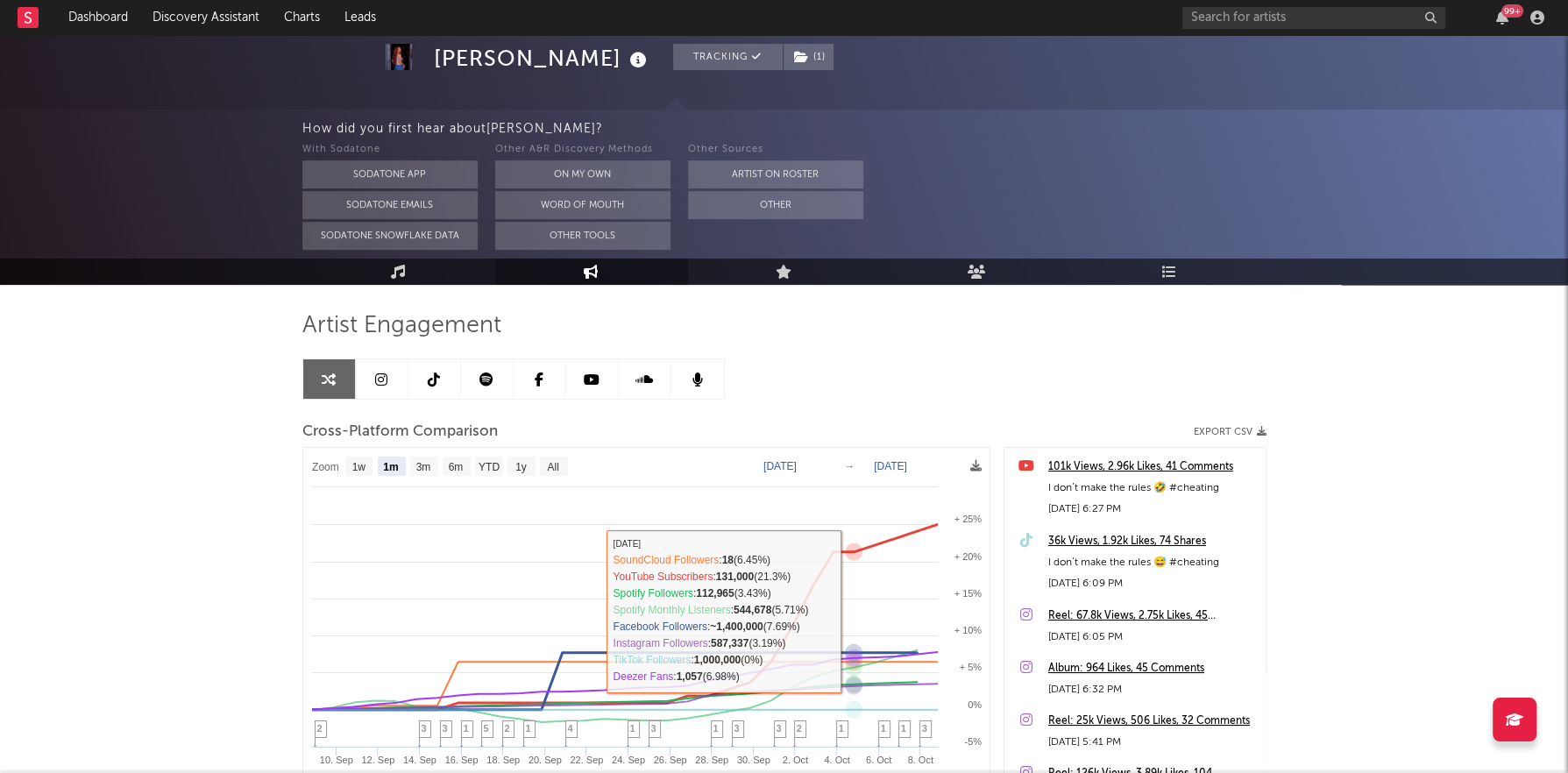
scroll to position [18, 0]
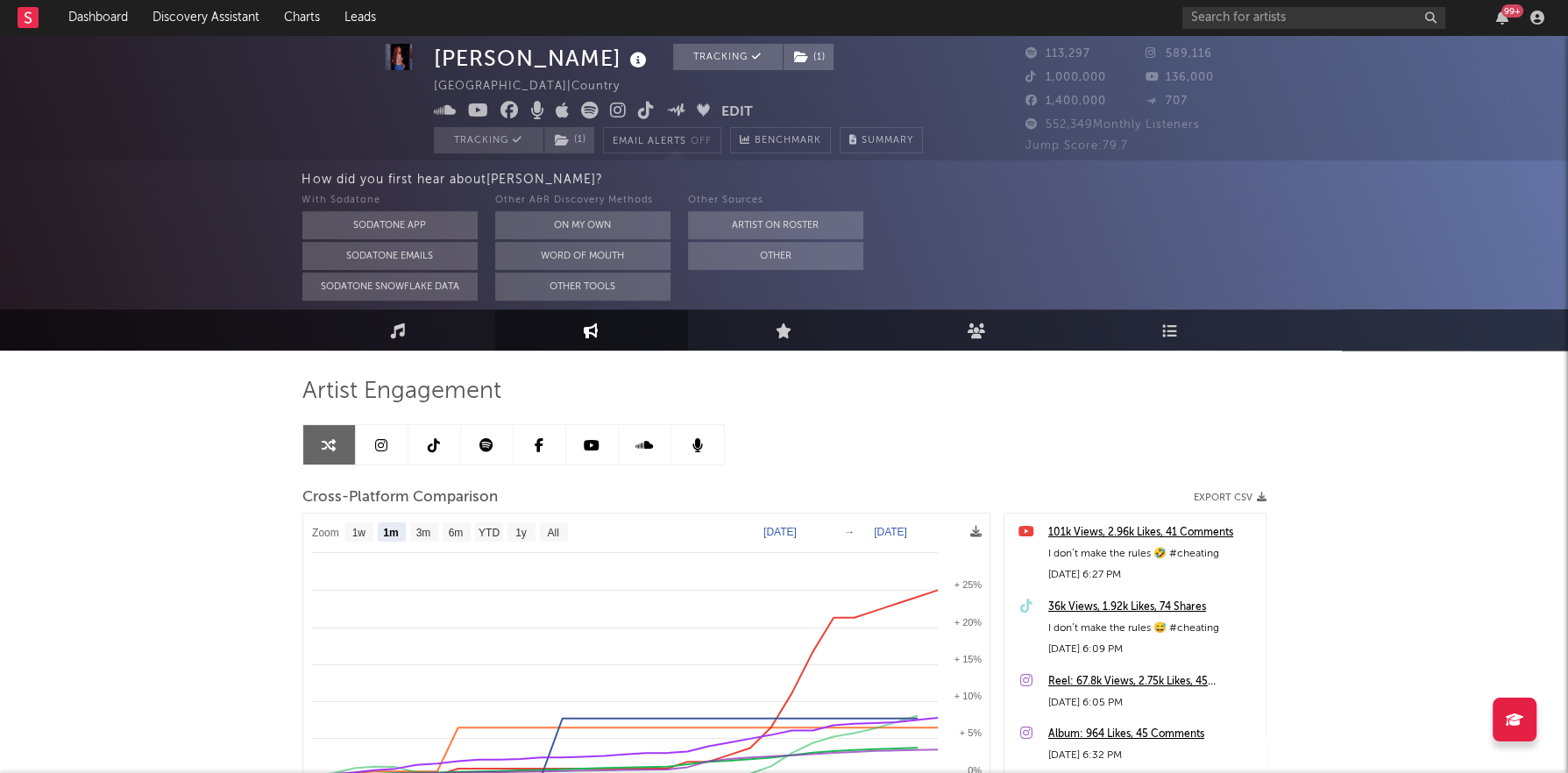
click at [480, 446] on icon at bounding box center [487, 445] width 14 height 14
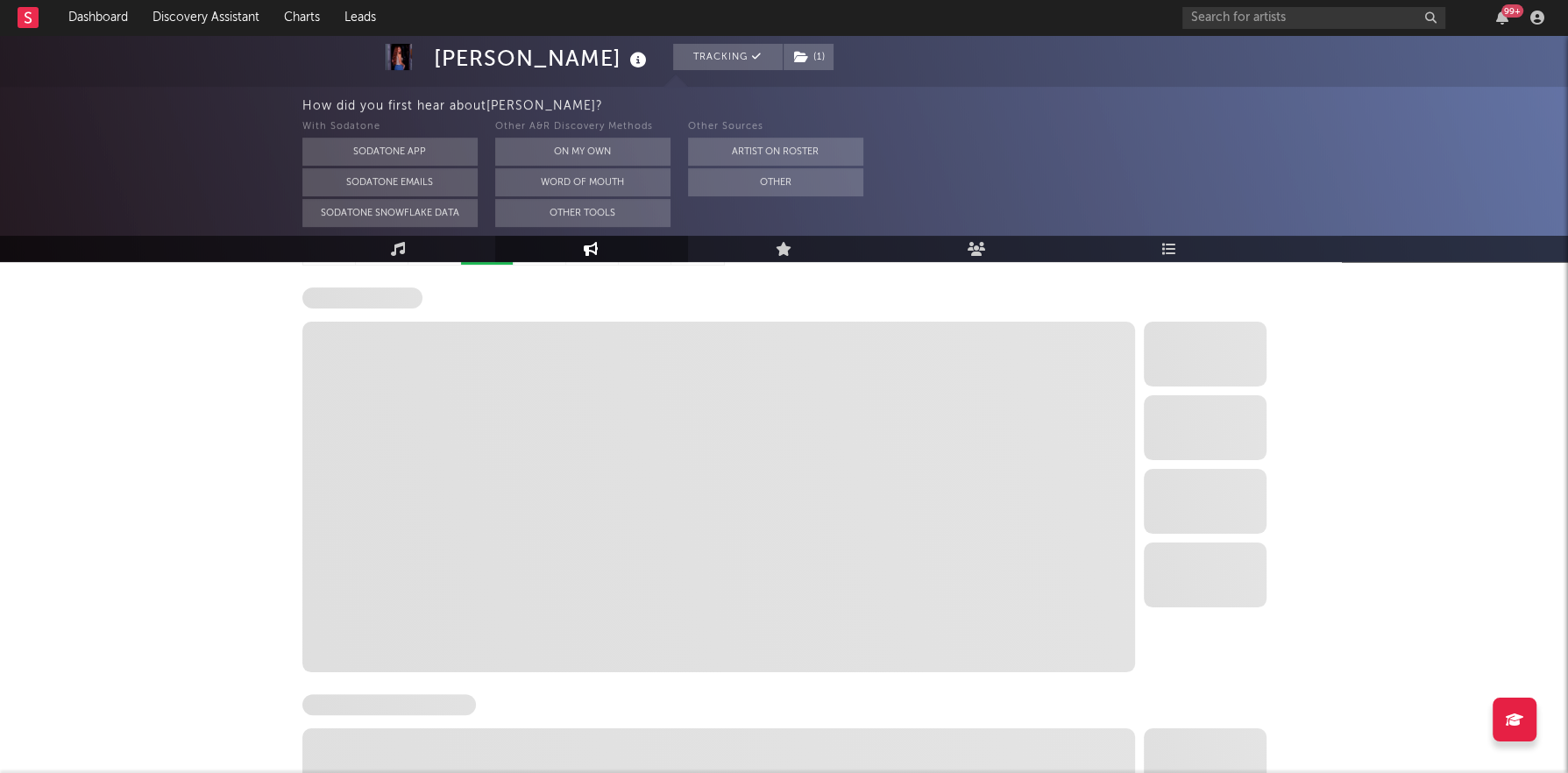
select select "6m"
select select "1w"
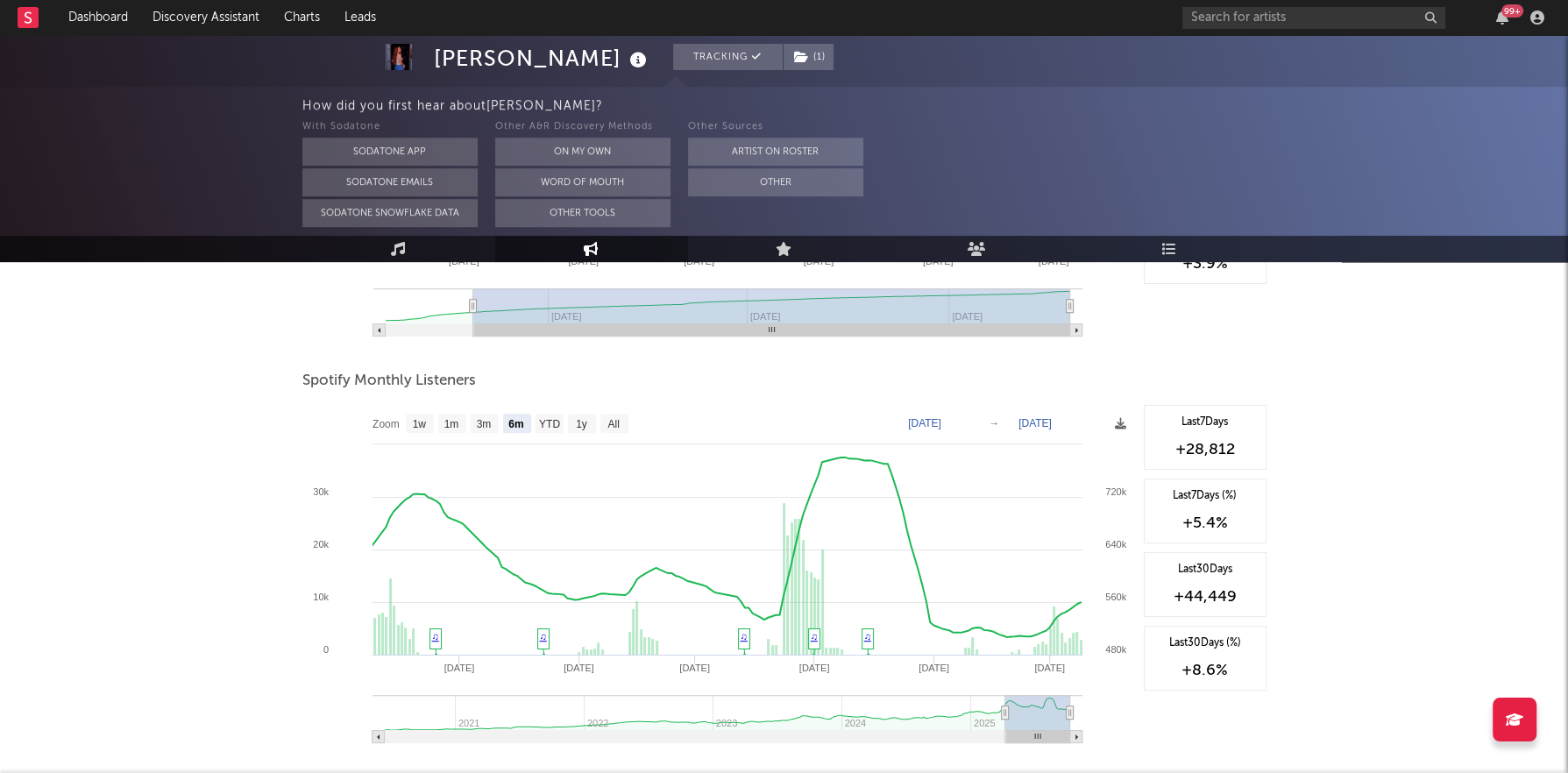
scroll to position [602, 0]
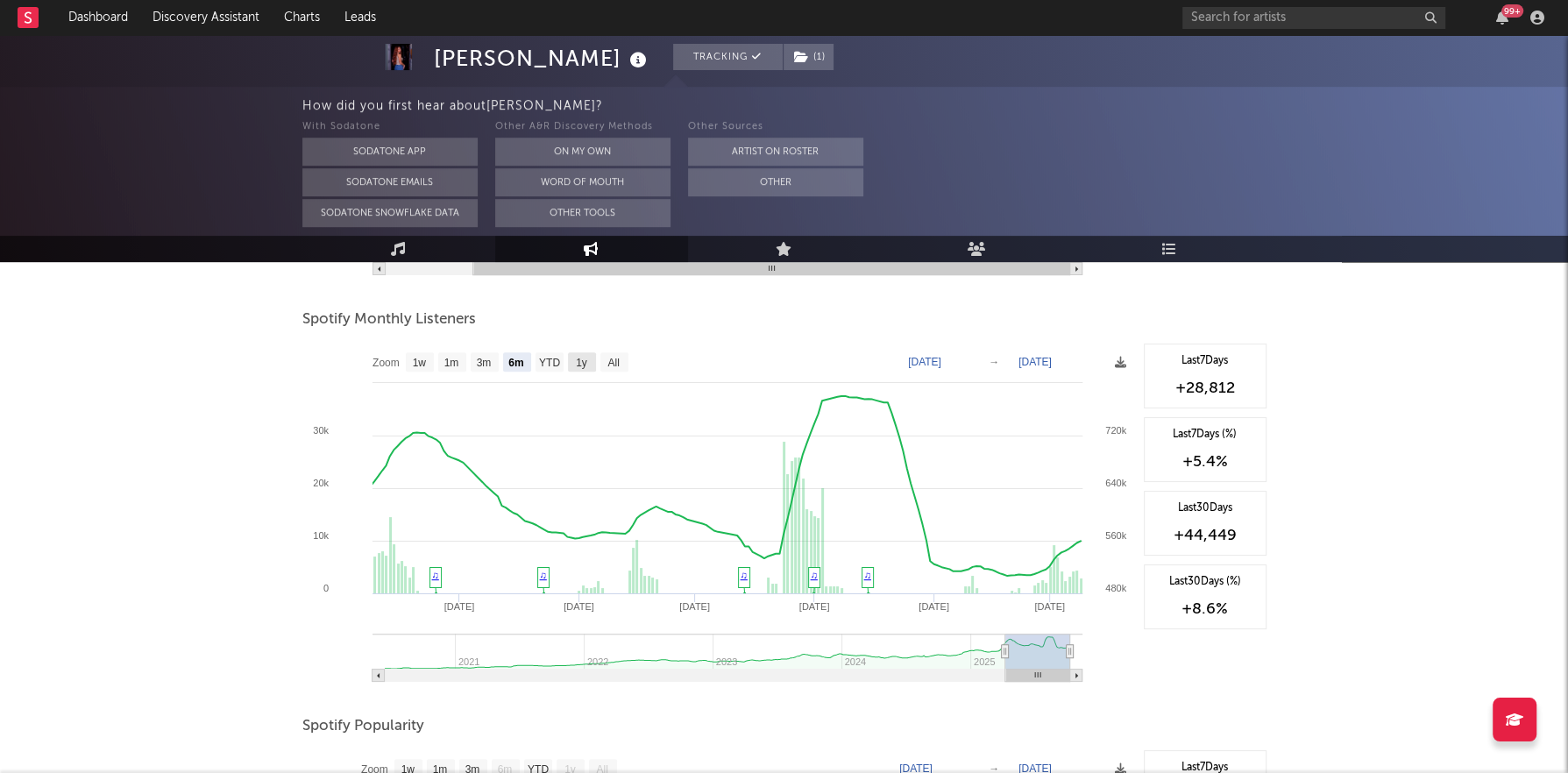
click at [578, 366] on rect at bounding box center [582, 362] width 28 height 19
select select "1y"
type input "[DATE]"
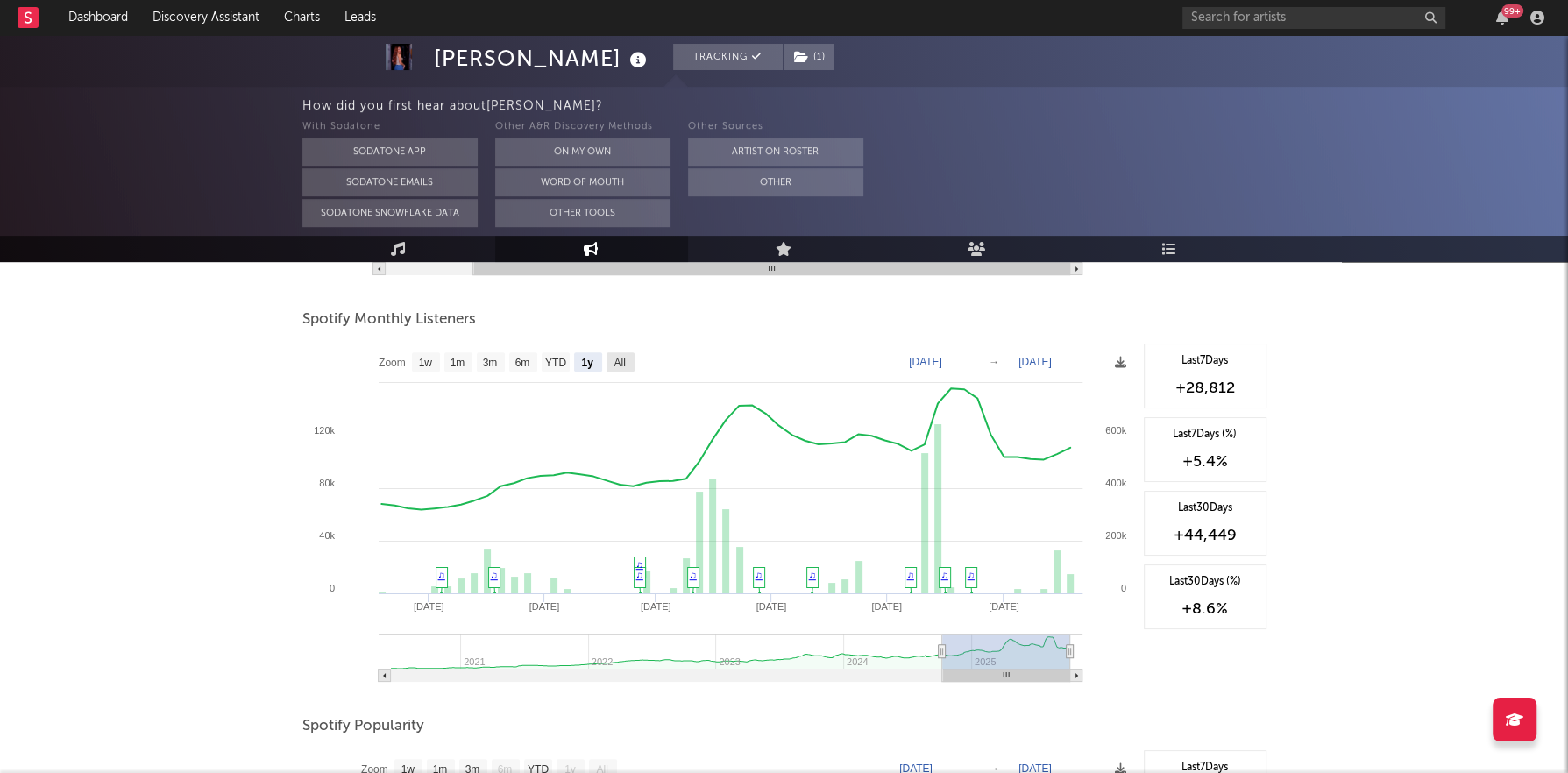
click at [620, 361] on text "All" at bounding box center [618, 363] width 11 height 12
select select "All"
type input "[DATE]"
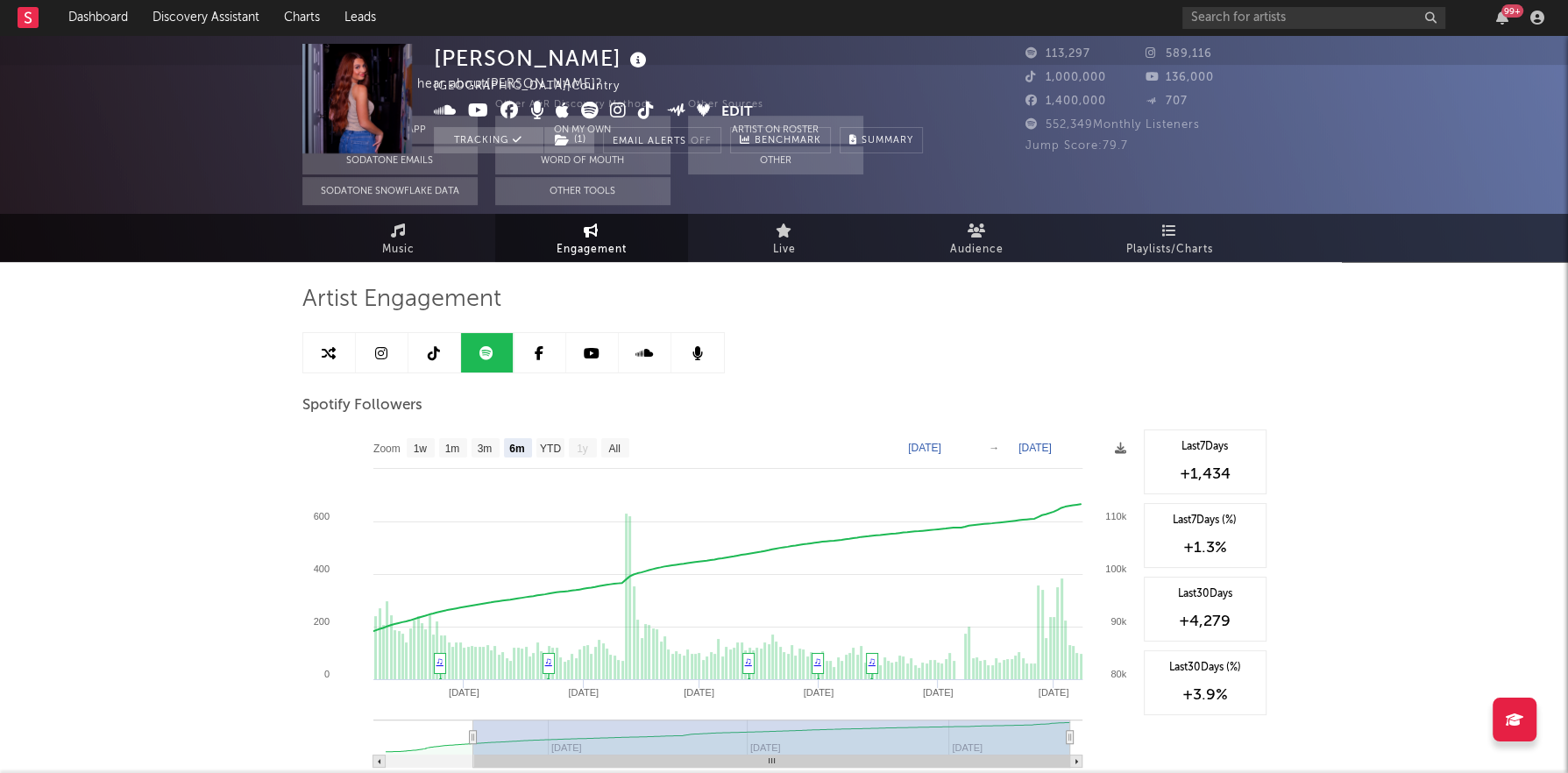
scroll to position [0, 0]
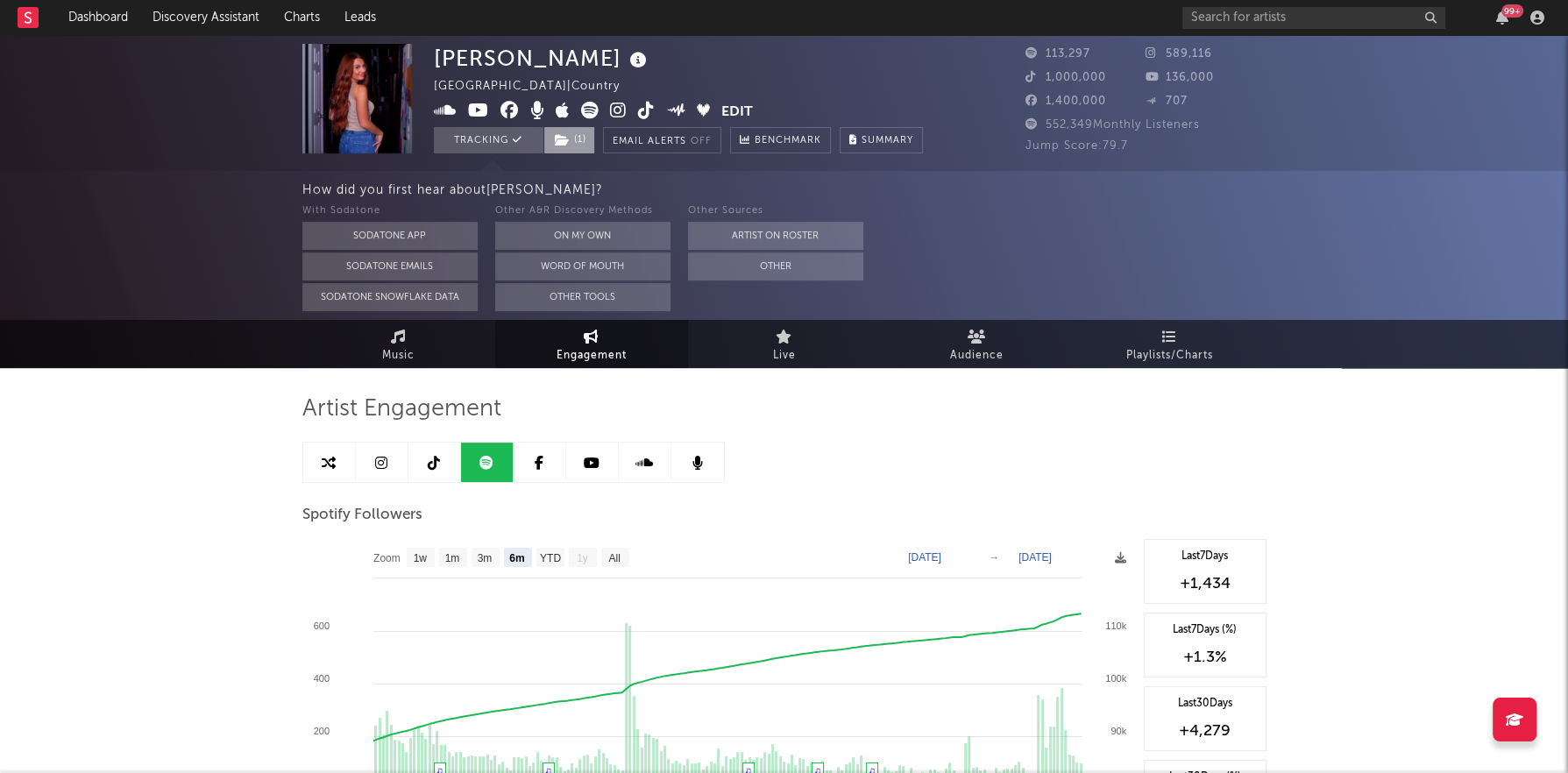
click at [574, 146] on span "( 1 )" at bounding box center [568, 141] width 52 height 26
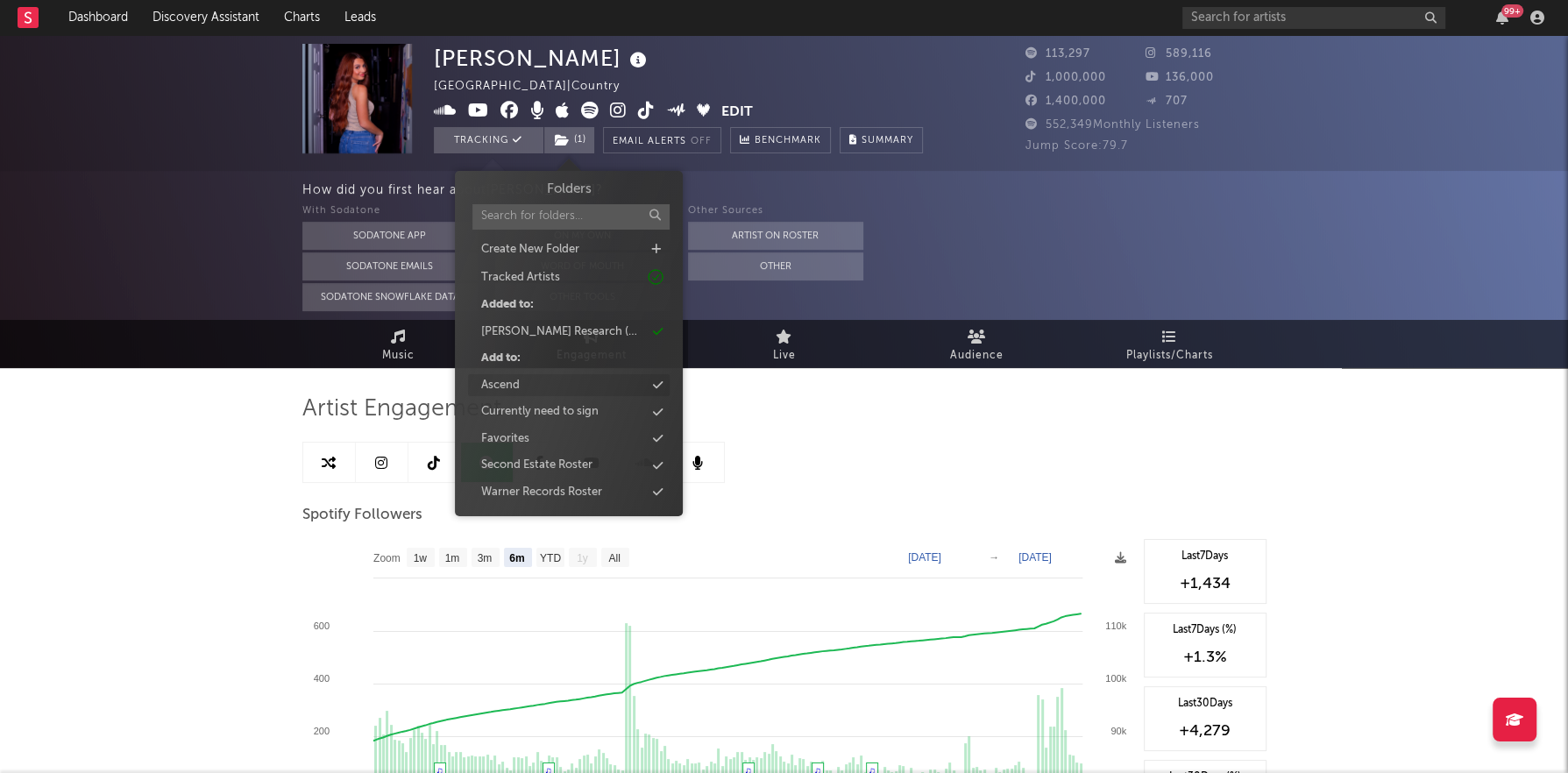
click at [540, 379] on div "Ascend" at bounding box center [568, 386] width 201 height 23
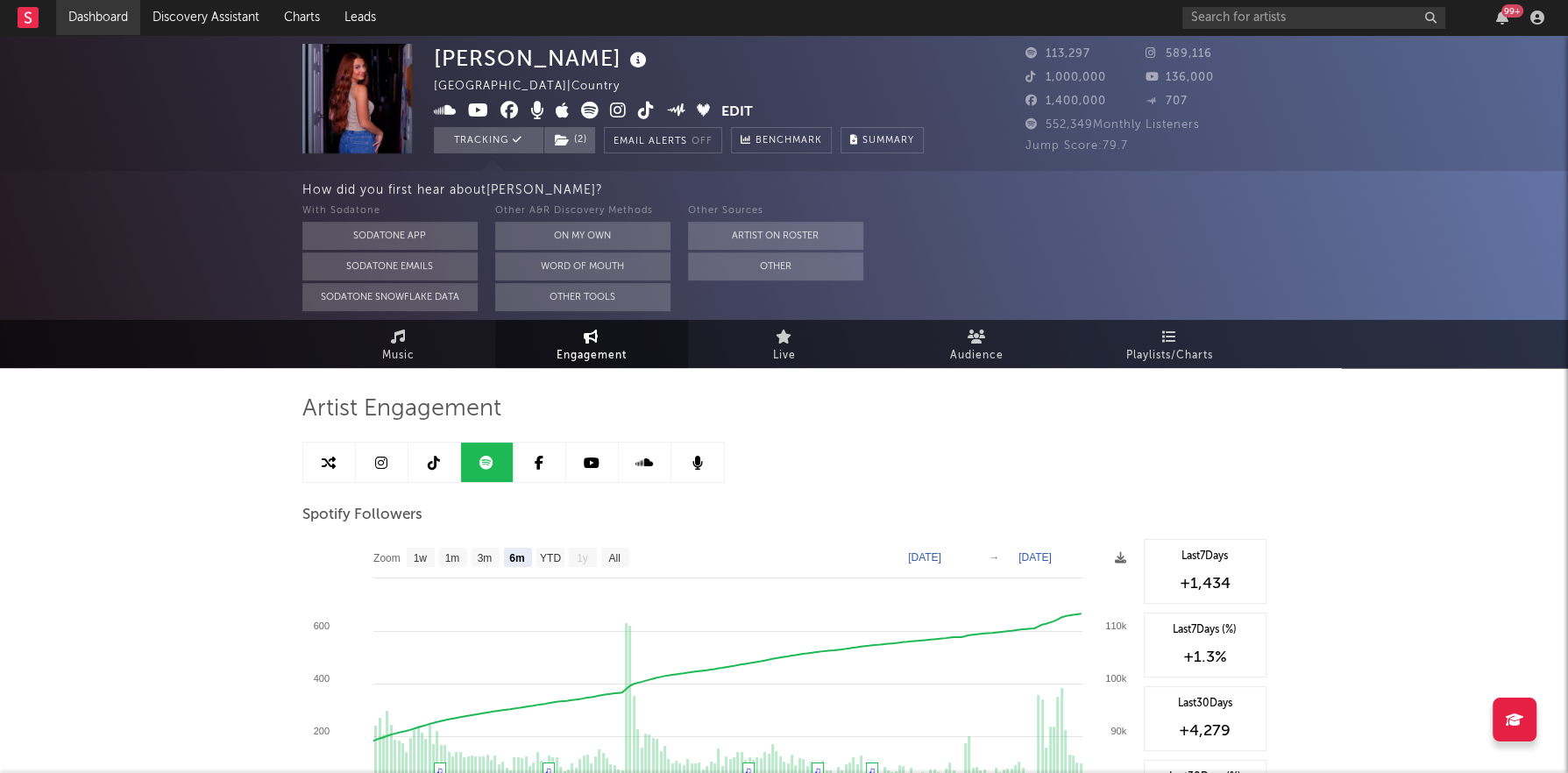
click at [114, 18] on link "Dashboard" at bounding box center [98, 18] width 84 height 35
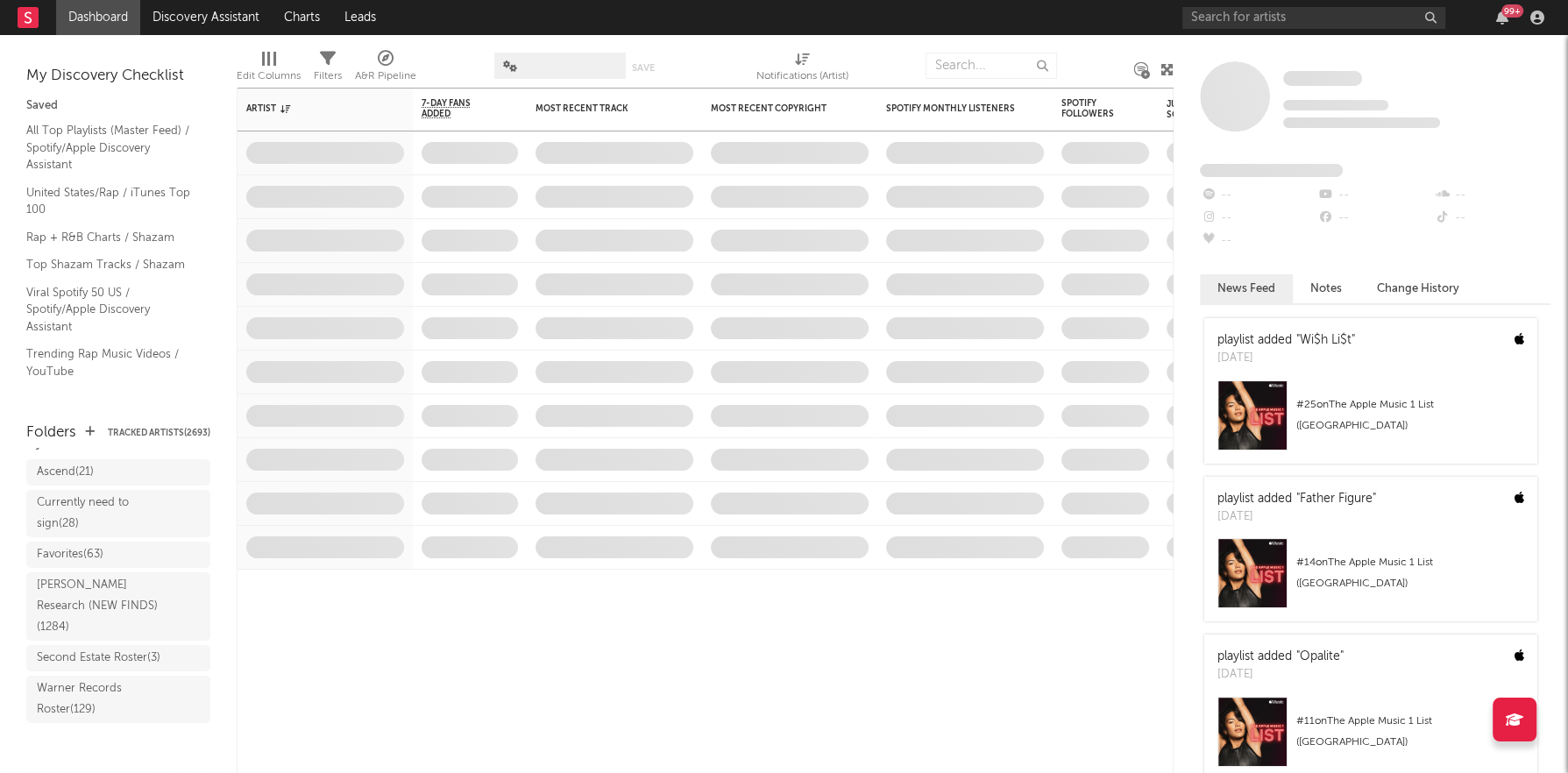
scroll to position [26, 0]
click at [125, 495] on div "Ascend ( 21 )" at bounding box center [101, 499] width 128 height 21
